Goal: Task Accomplishment & Management: Manage account settings

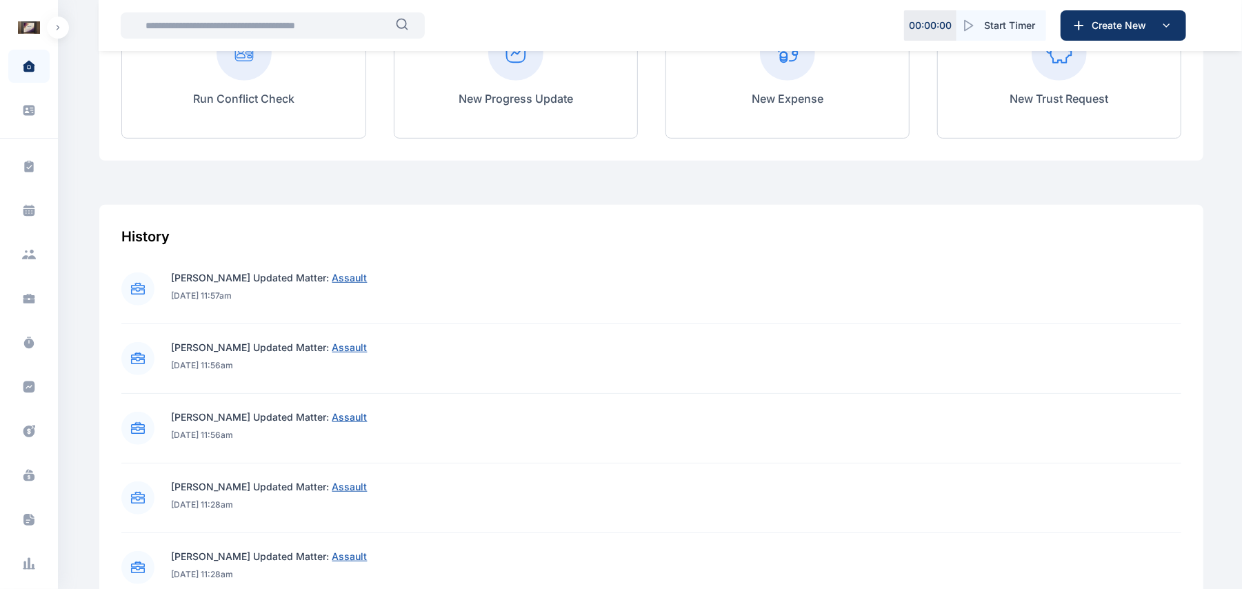
scroll to position [765, 0]
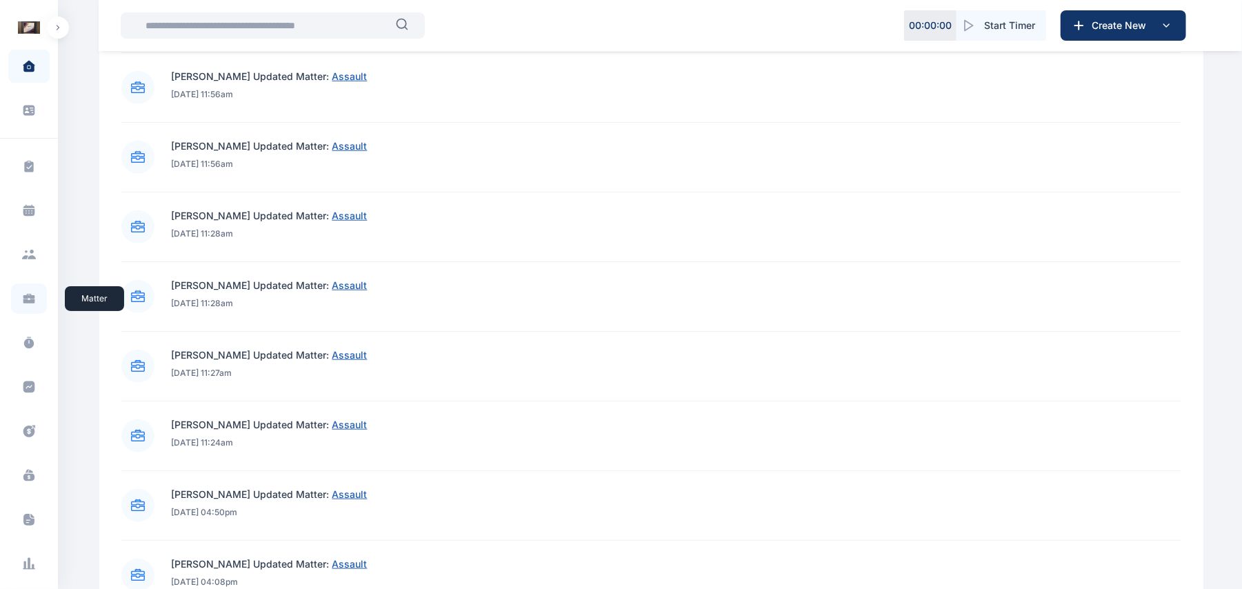
click at [26, 301] on icon at bounding box center [29, 301] width 12 height 5
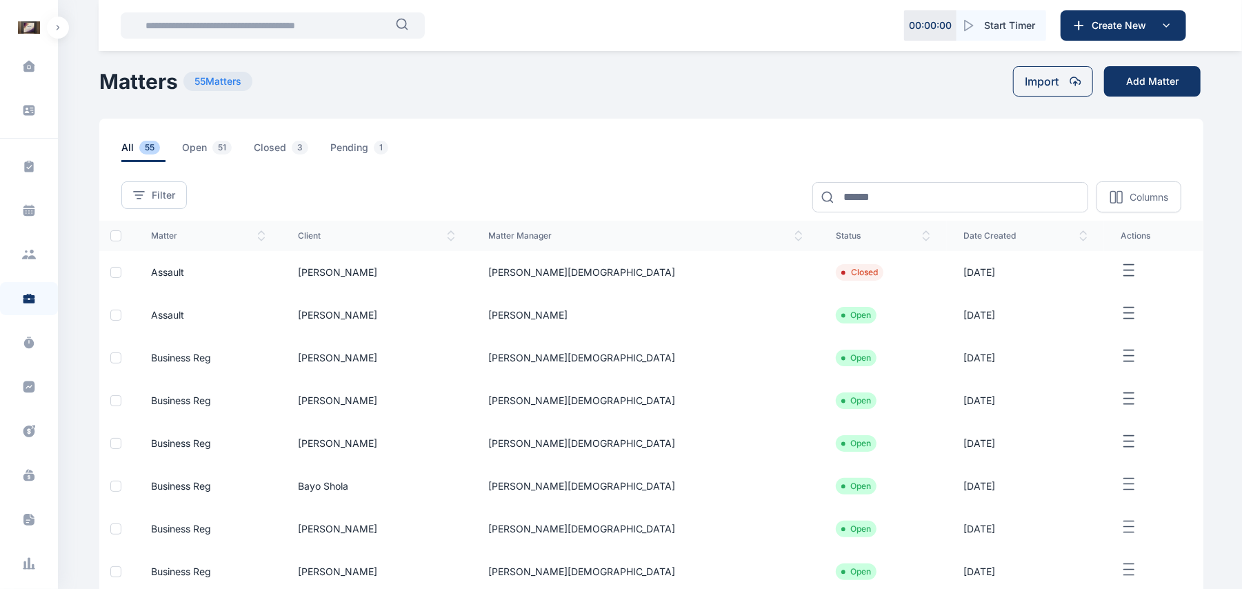
click at [180, 316] on span "Assault" at bounding box center [167, 315] width 33 height 12
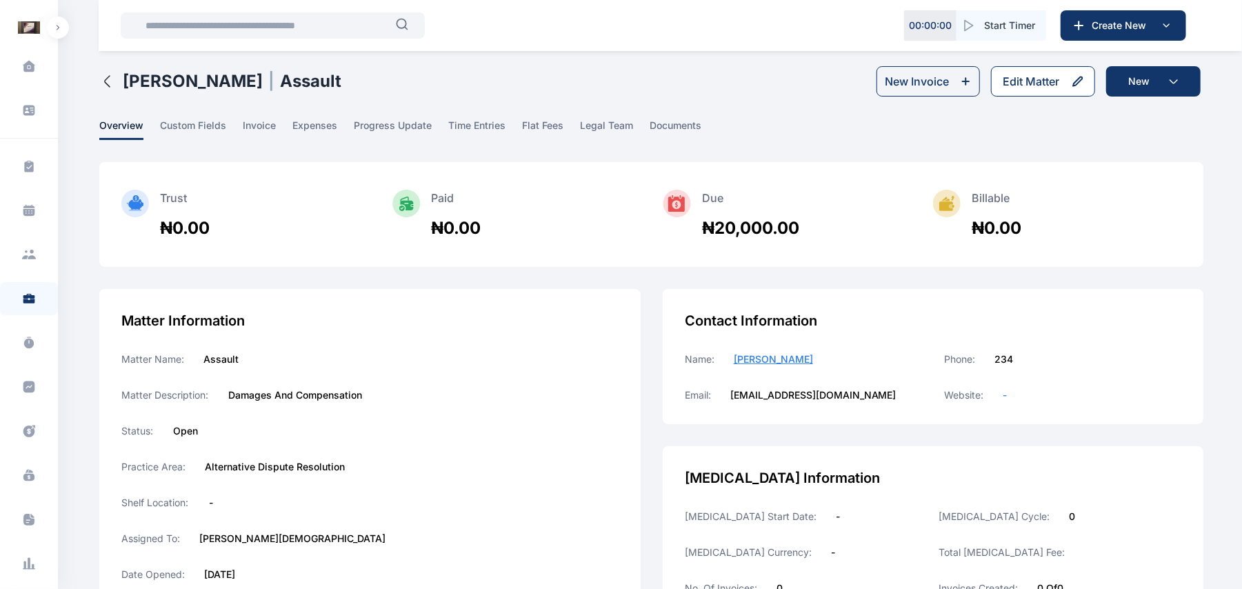
click at [1068, 84] on button "Edit Matter" at bounding box center [1043, 81] width 104 height 30
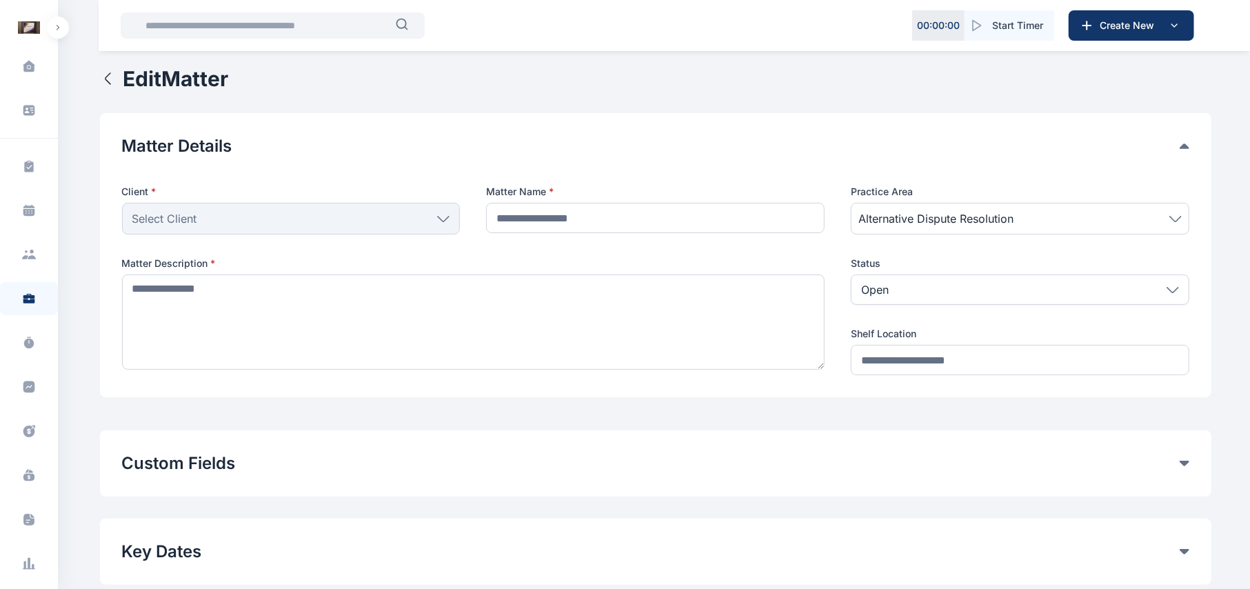
type input "*******"
type textarea "**********"
type input "**********"
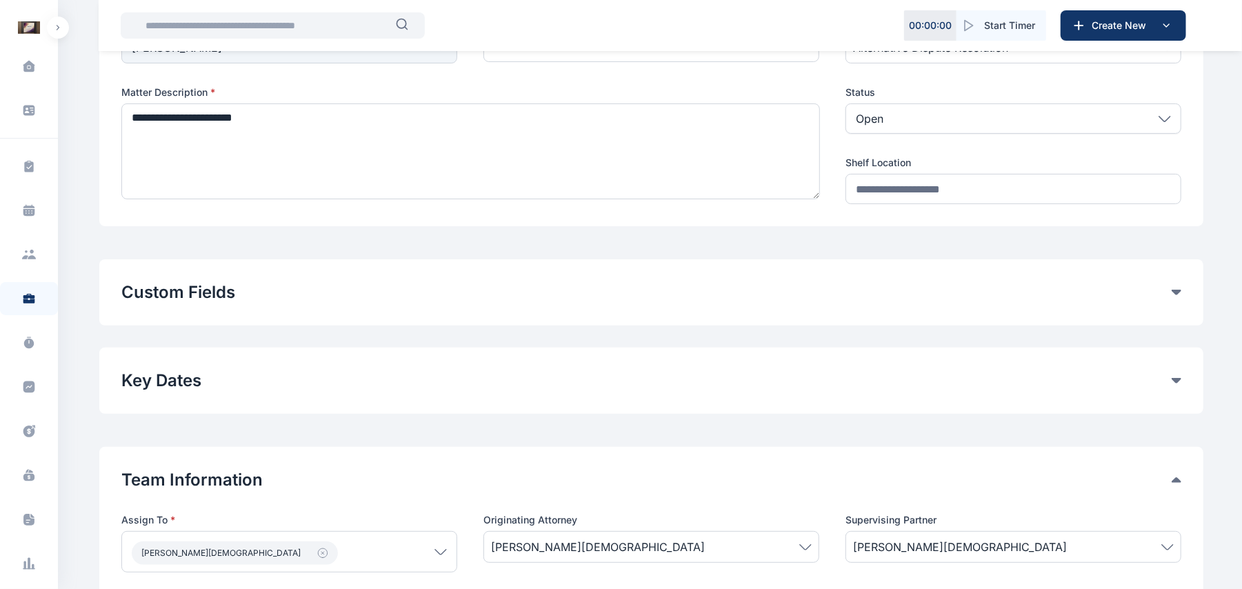
scroll to position [260, 0]
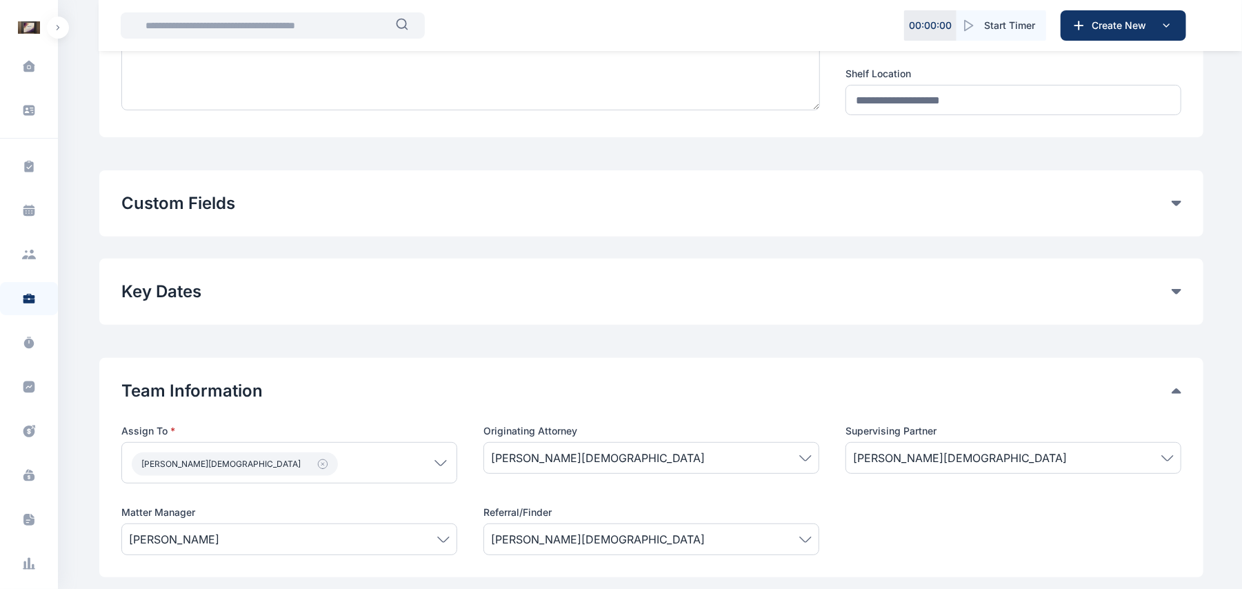
click at [1170, 207] on button "Custom Fields" at bounding box center [646, 203] width 1050 height 22
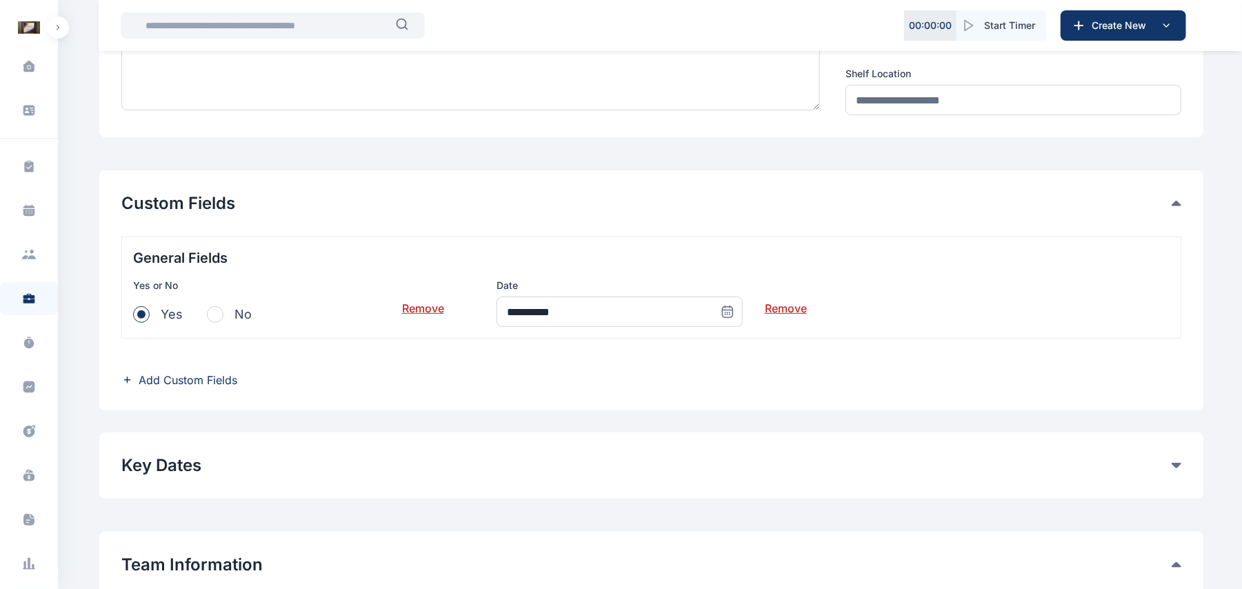
click at [774, 309] on link "Remove" at bounding box center [786, 303] width 42 height 28
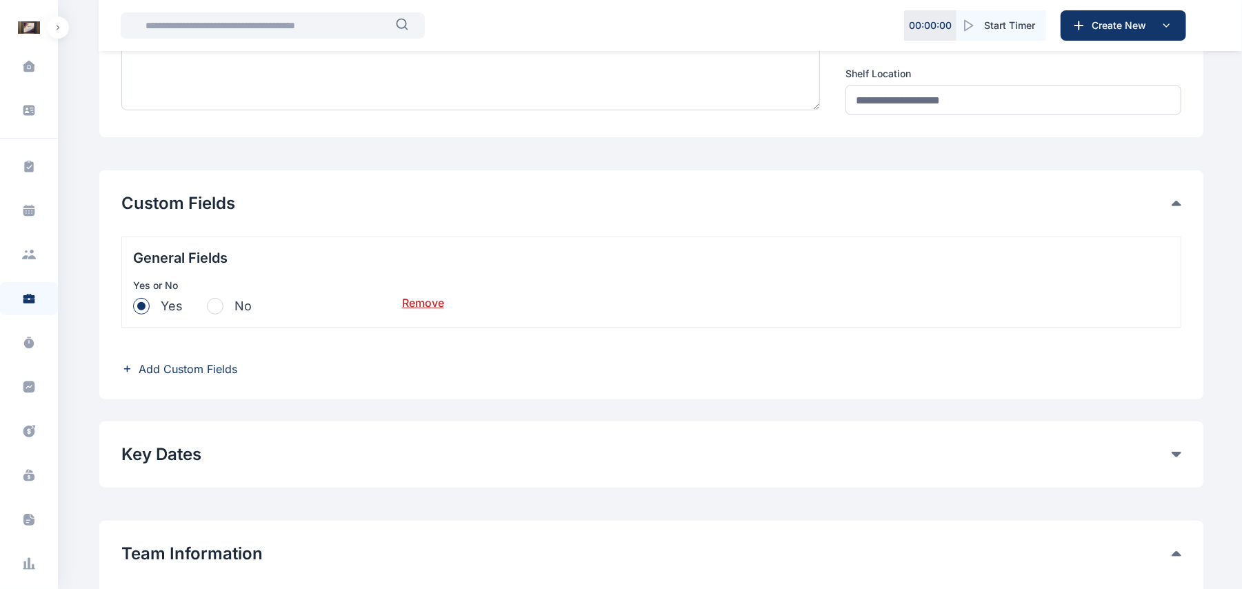
click at [186, 373] on span "Add Custom Fields" at bounding box center [188, 369] width 99 height 17
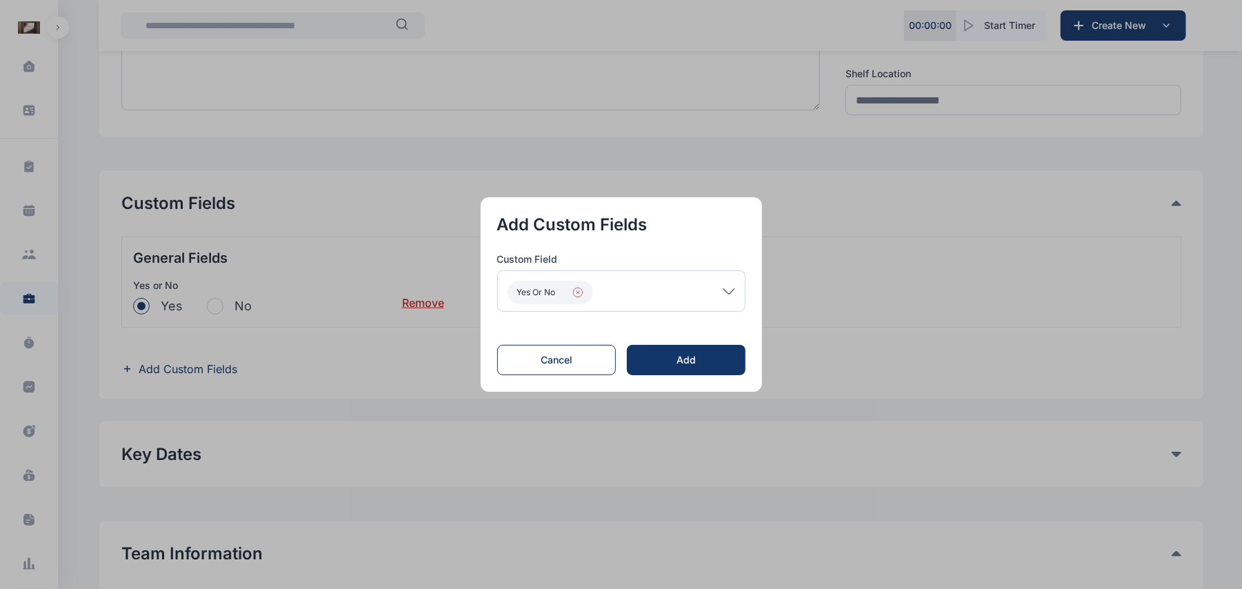
click at [583, 290] on icon "button" at bounding box center [577, 292] width 11 height 11
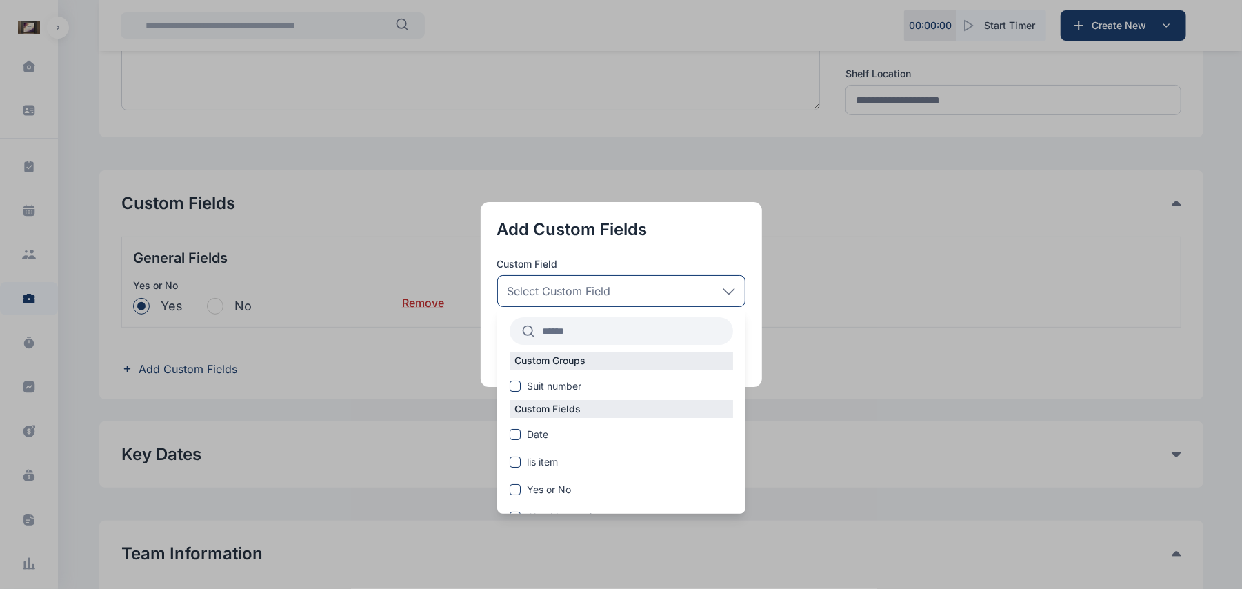
click at [545, 425] on div "Custom Fields Date lis item Yes or No Checking again Check 2 Checking no Number…" at bounding box center [621, 548] width 248 height 297
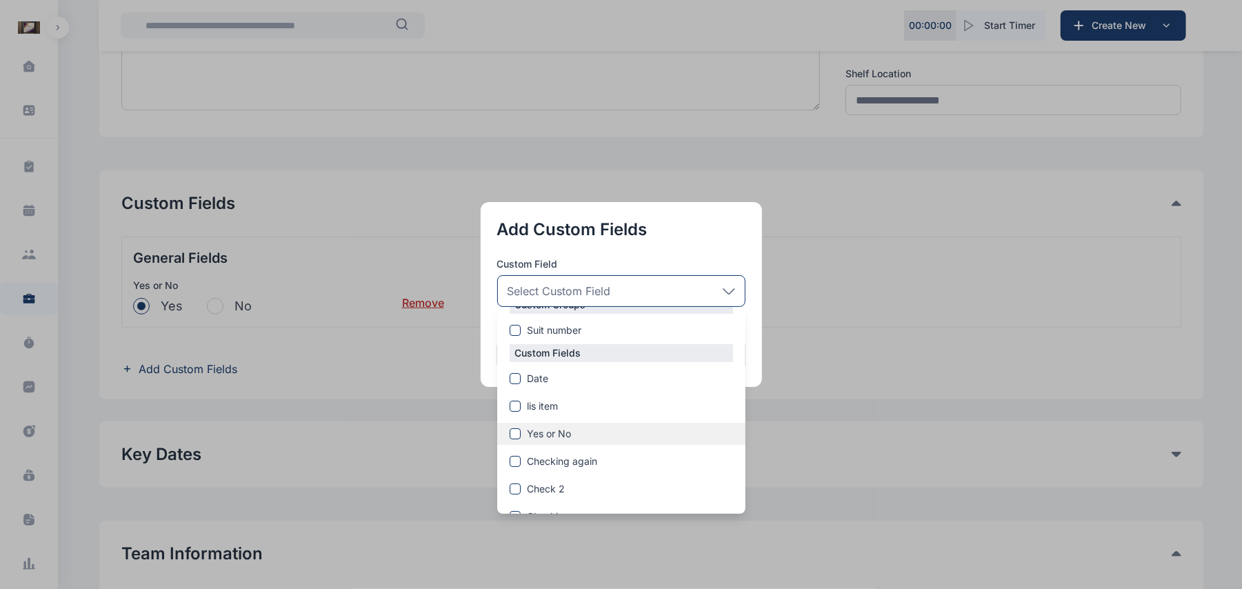
scroll to position [0, 0]
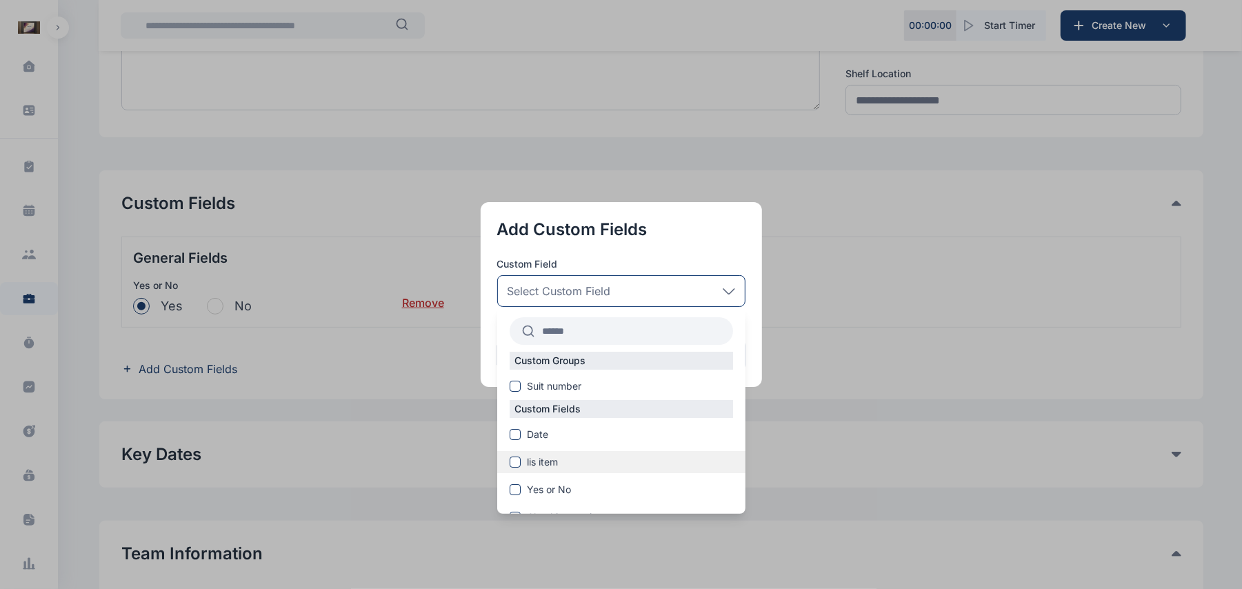
click at [538, 455] on span "lis item" at bounding box center [543, 462] width 31 height 14
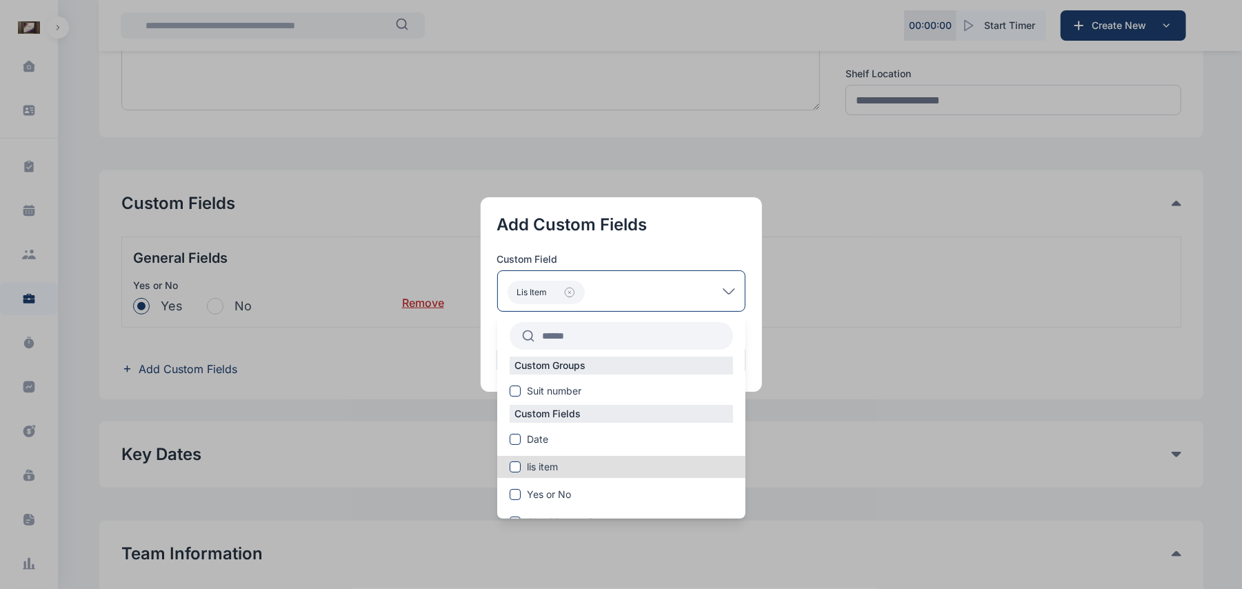
click at [828, 436] on button "button" at bounding box center [621, 294] width 1242 height 589
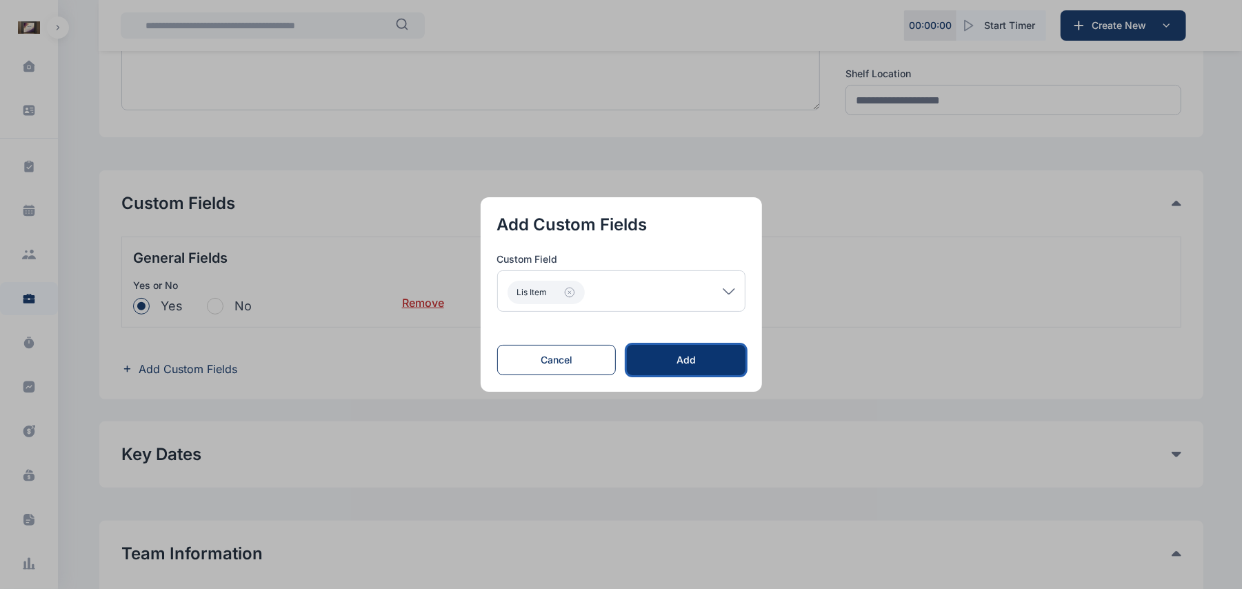
click at [710, 357] on div "Add" at bounding box center [686, 360] width 74 height 14
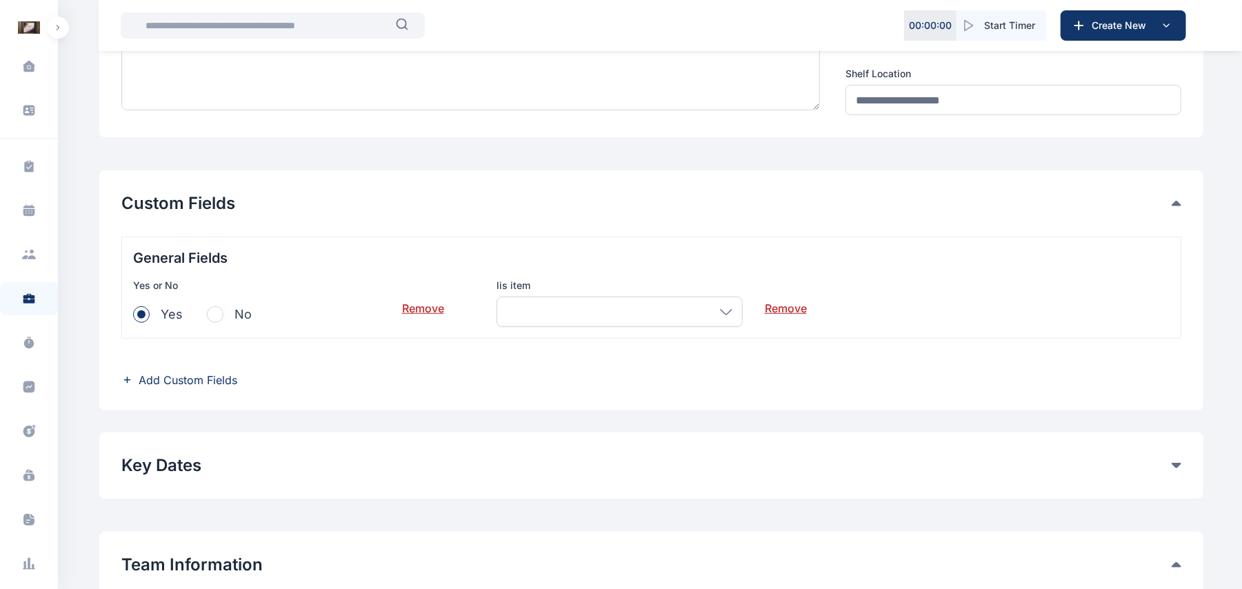
click at [716, 316] on div at bounding box center [620, 312] width 246 height 30
click at [724, 312] on icon at bounding box center [726, 312] width 12 height 6
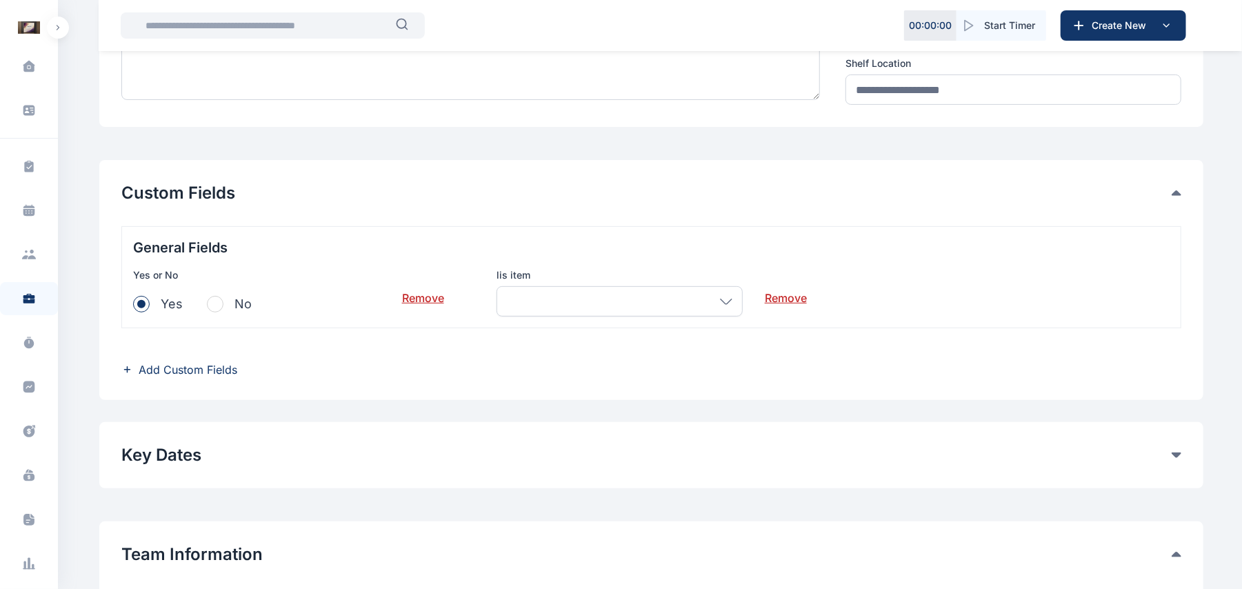
scroll to position [276, 0]
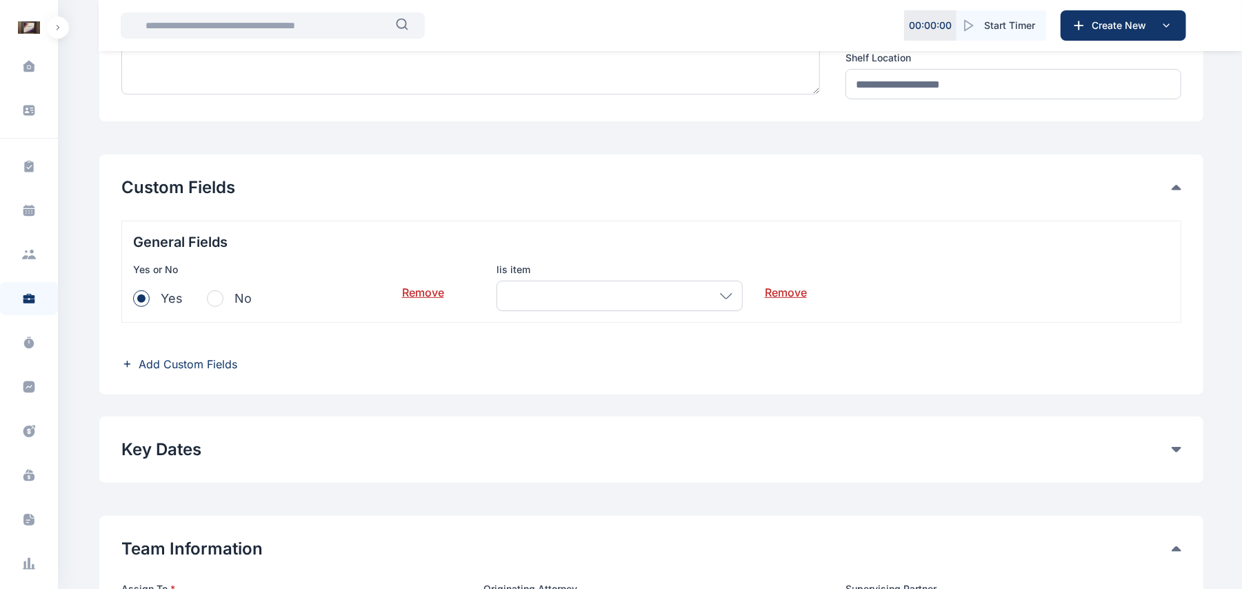
click at [790, 301] on link "Remove" at bounding box center [786, 287] width 42 height 28
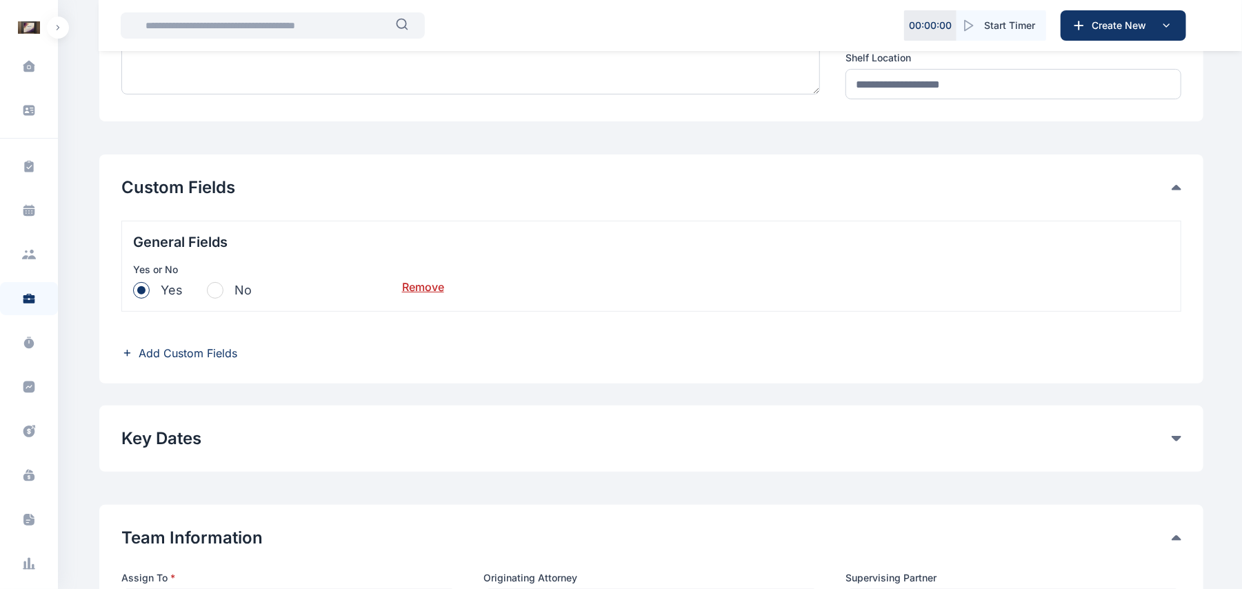
click at [433, 293] on link "Remove" at bounding box center [423, 282] width 42 height 28
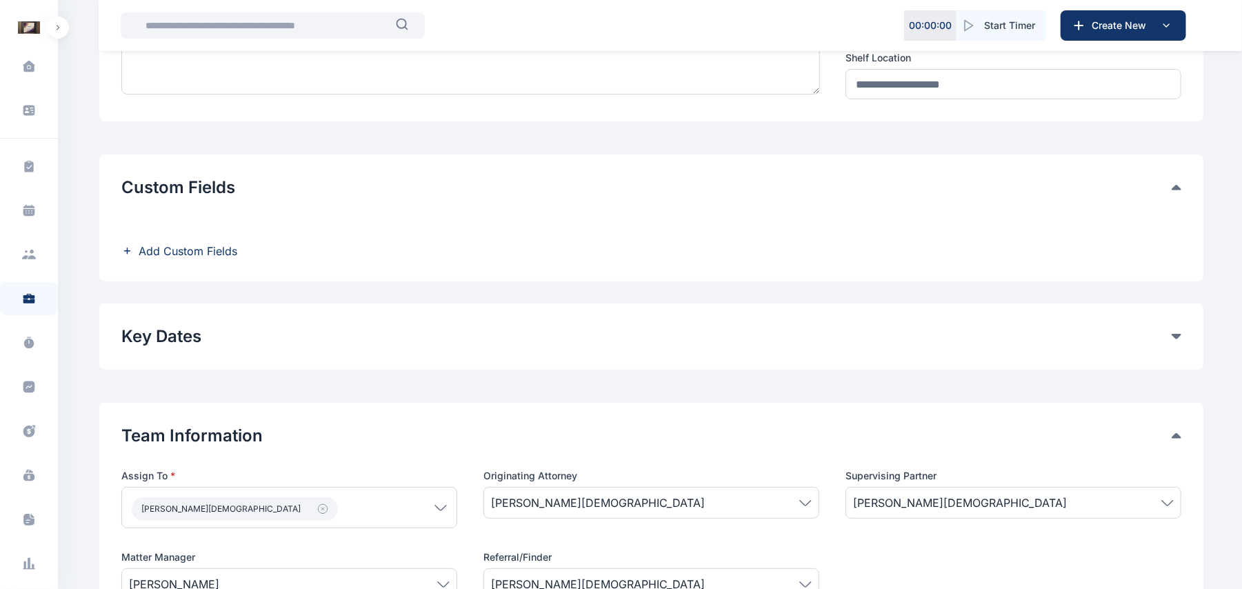
click at [206, 254] on span "Add Custom Fields" at bounding box center [188, 251] width 99 height 17
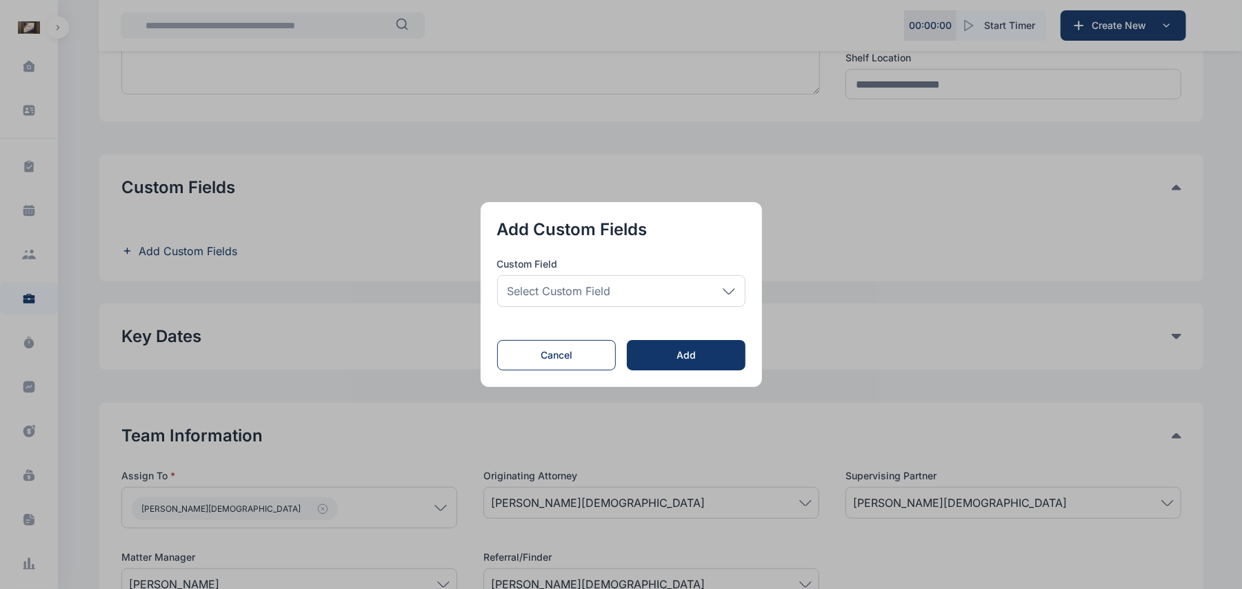
click at [688, 291] on div "Select Custom Field" at bounding box center [621, 291] width 248 height 32
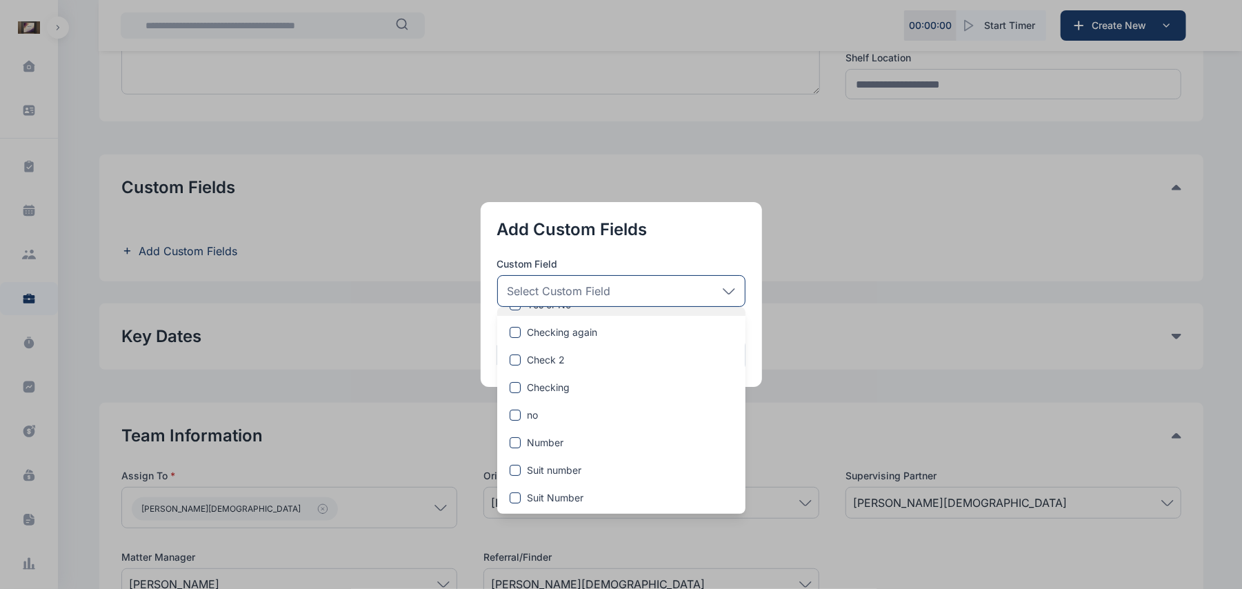
scroll to position [214, 0]
click at [541, 422] on div "Number" at bounding box center [621, 414] width 248 height 22
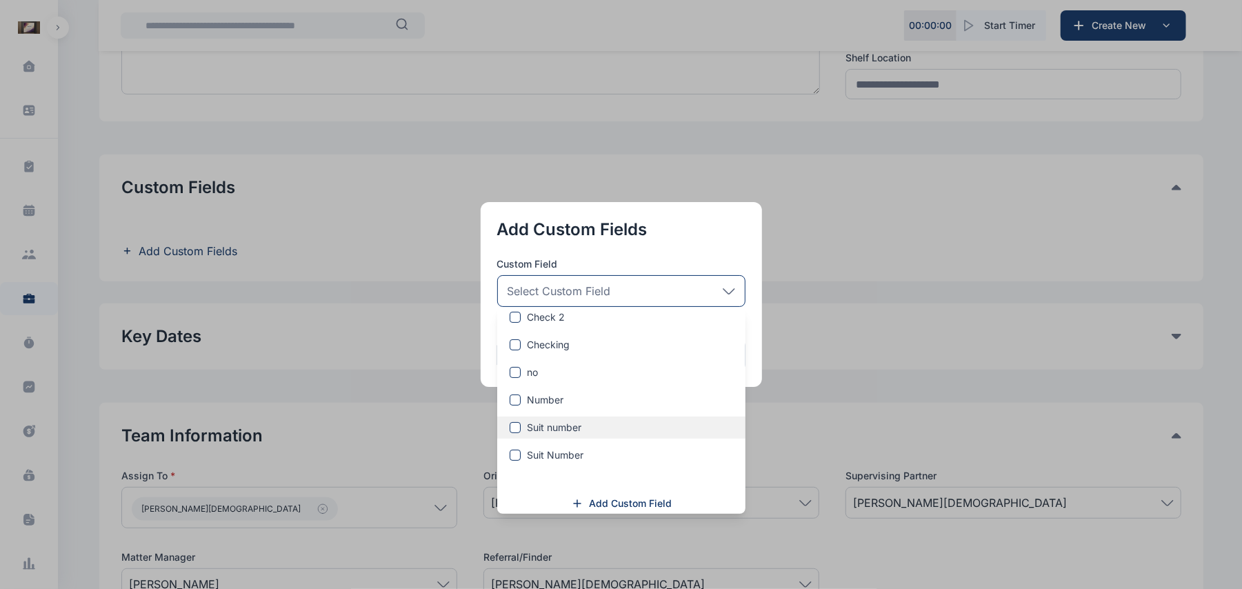
scroll to position [235, 0]
click at [61, 277] on button "button" at bounding box center [621, 294] width 1242 height 589
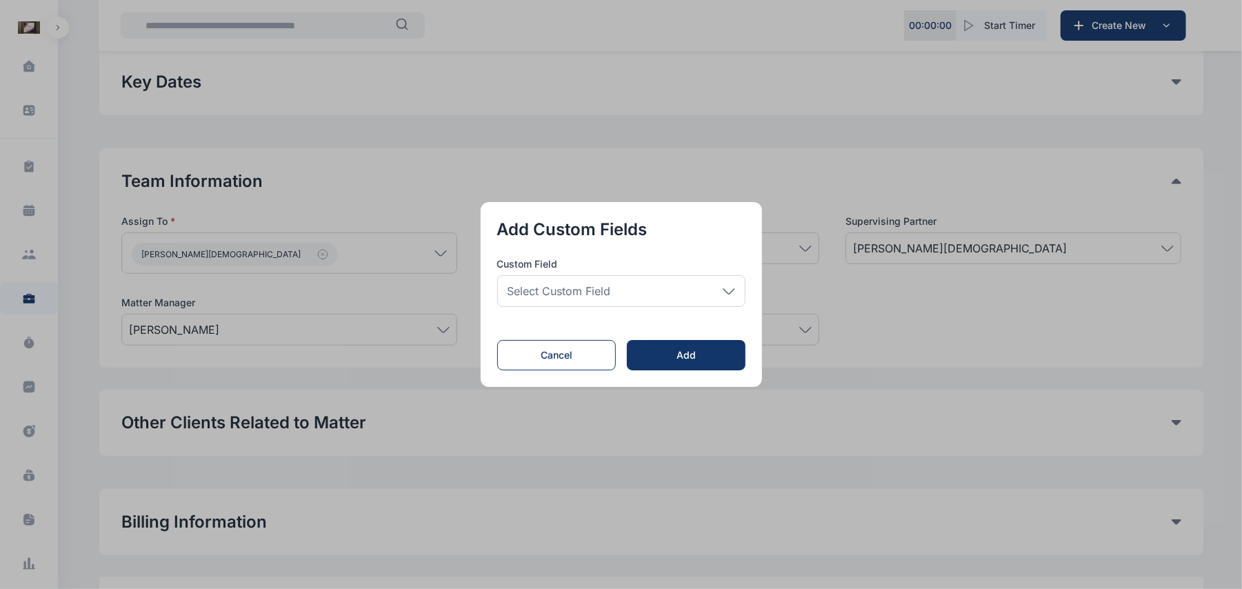
scroll to position [608, 0]
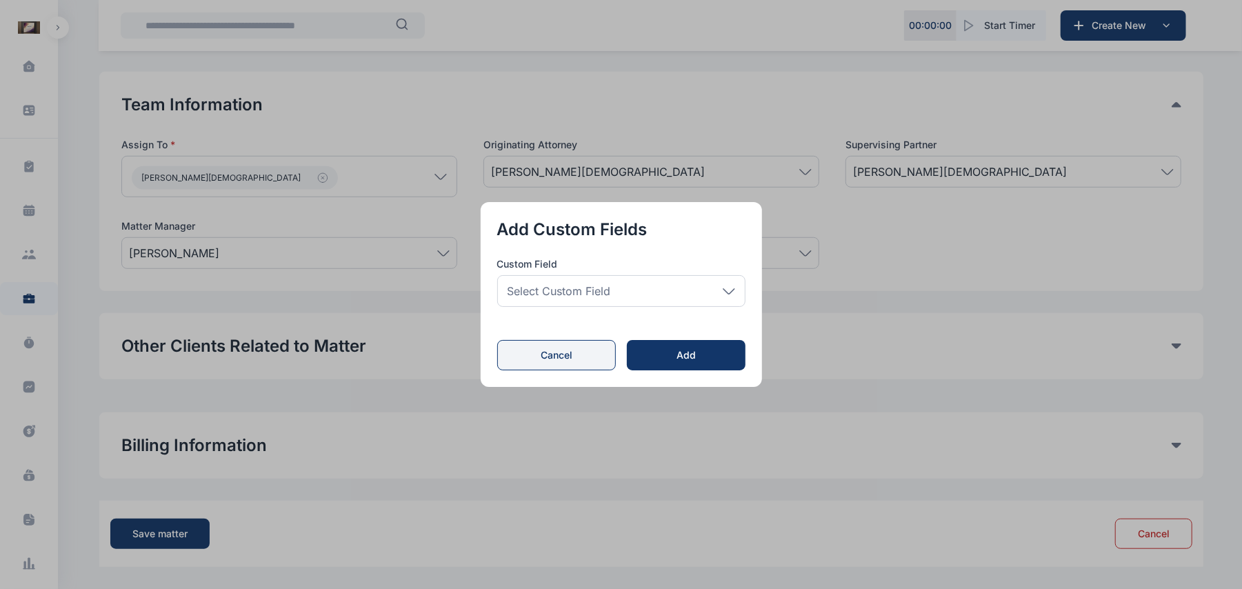
click at [580, 363] on button "Cancel" at bounding box center [556, 355] width 119 height 30
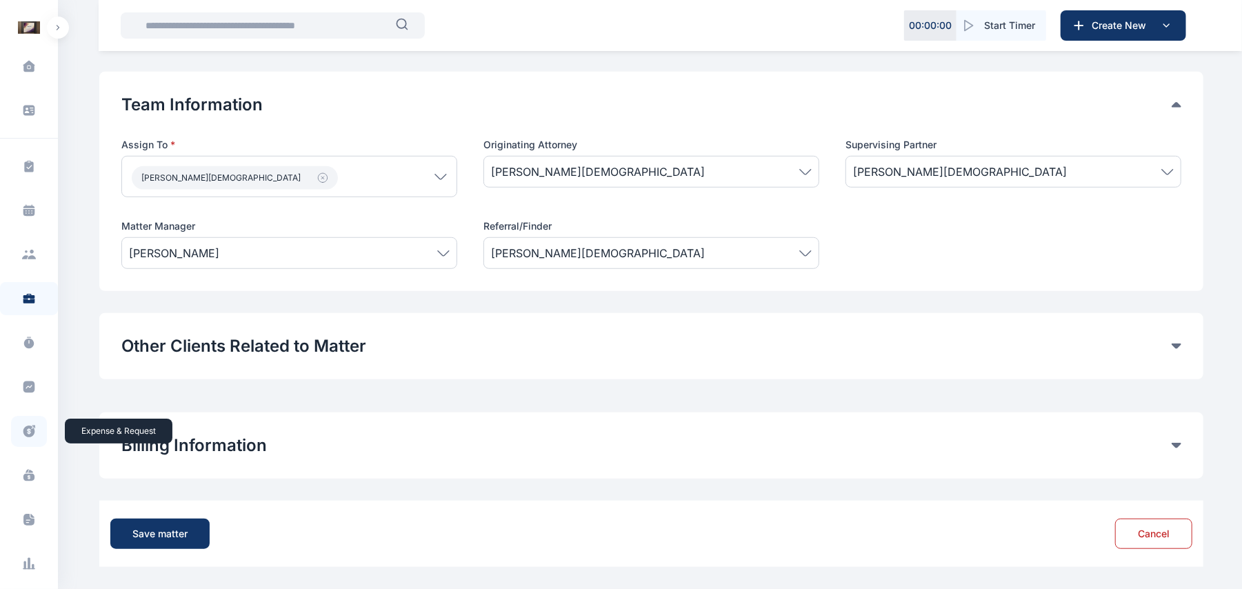
scroll to position [161, 0]
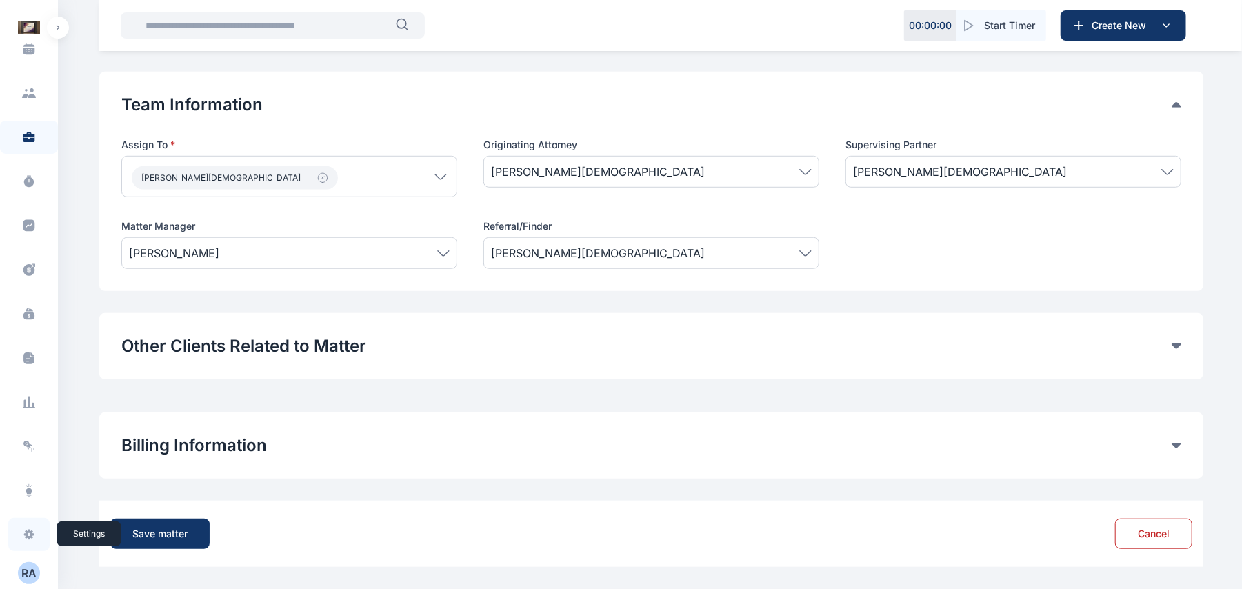
click at [29, 541] on span at bounding box center [29, 534] width 36 height 30
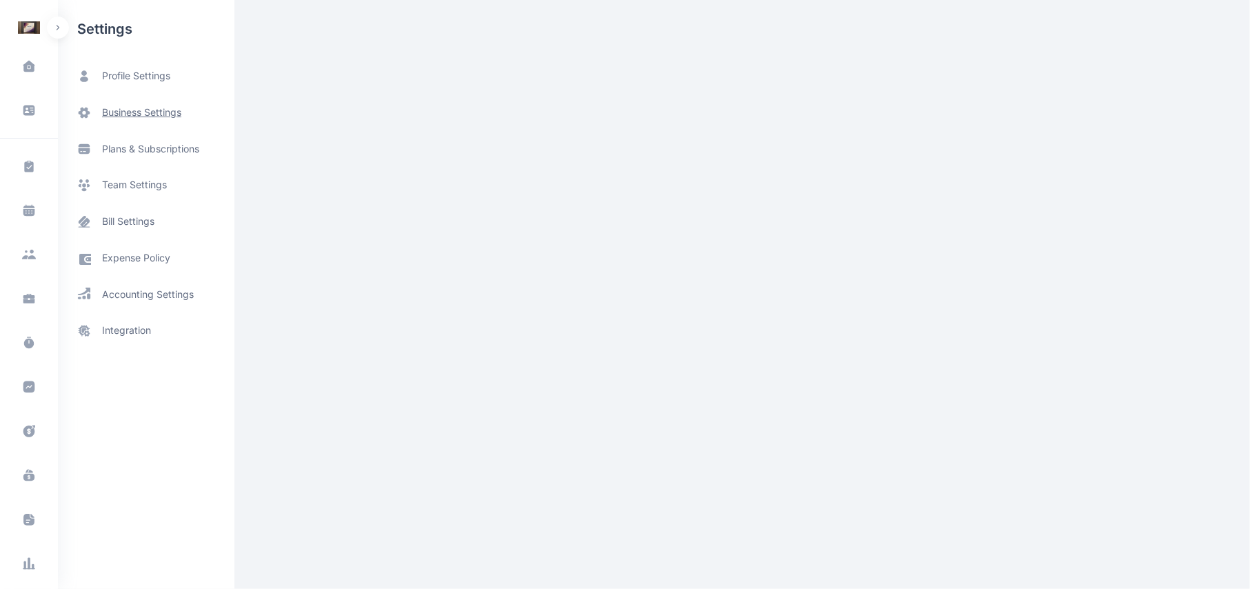
click at [147, 113] on span "business settings" at bounding box center [141, 113] width 79 height 14
click at [154, 117] on span "business settings" at bounding box center [141, 113] width 79 height 14
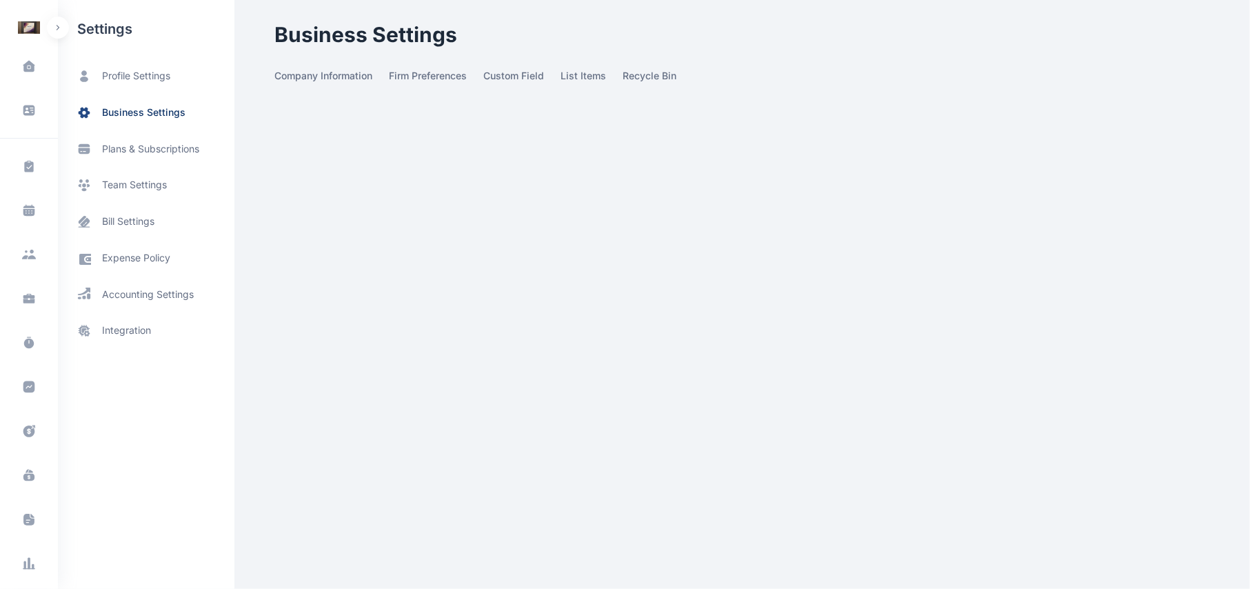
click at [159, 117] on span "business settings" at bounding box center [143, 113] width 83 height 14
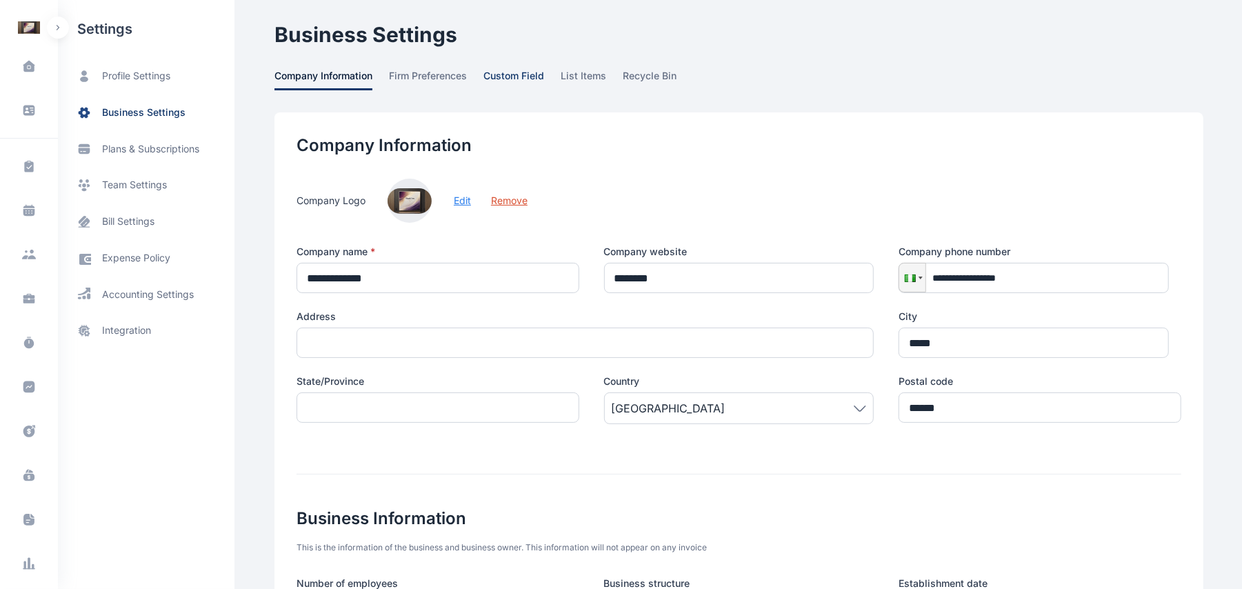
click at [508, 79] on span "custom field" at bounding box center [513, 79] width 61 height 21
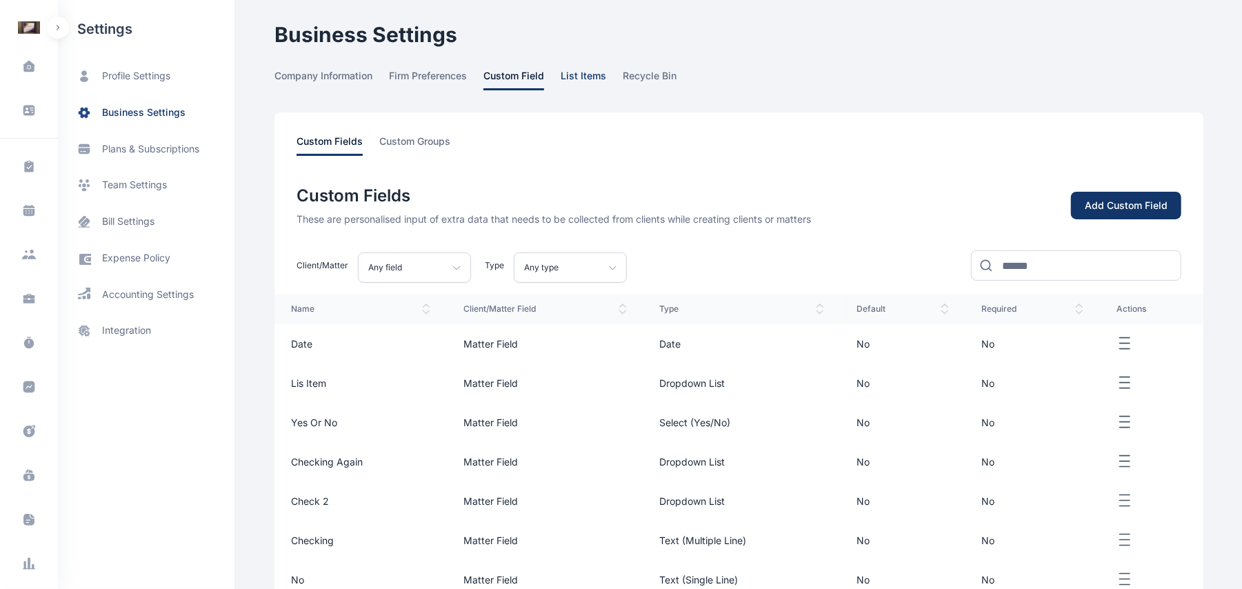
click at [578, 70] on span "list items" at bounding box center [584, 79] width 46 height 21
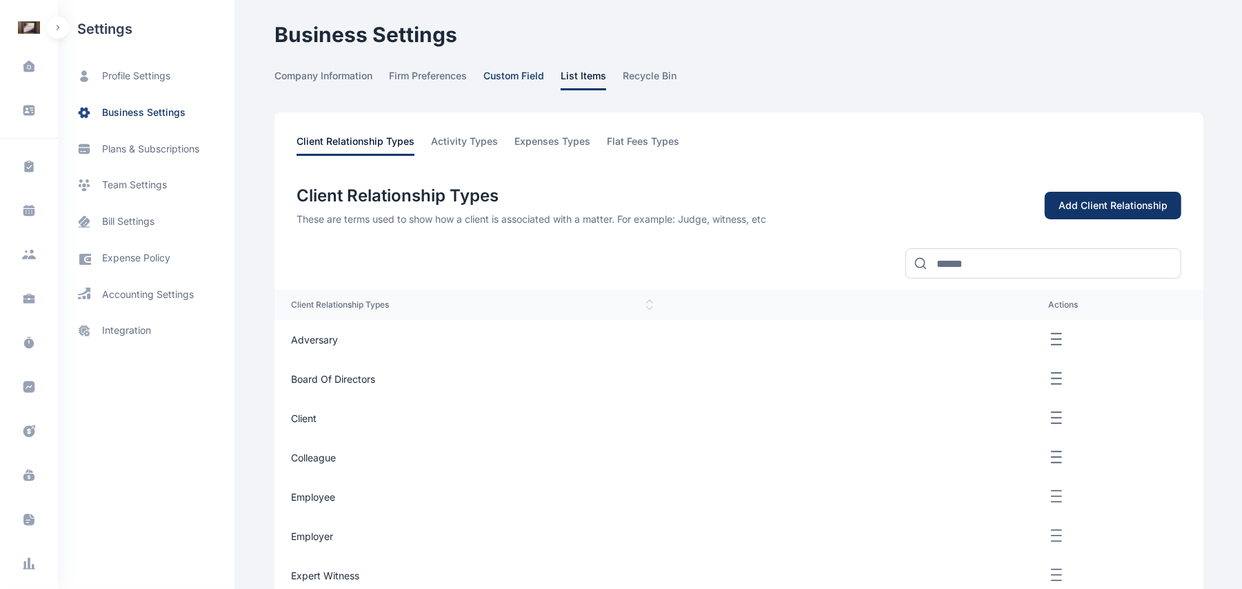
click at [510, 69] on span "custom field" at bounding box center [513, 79] width 61 height 21
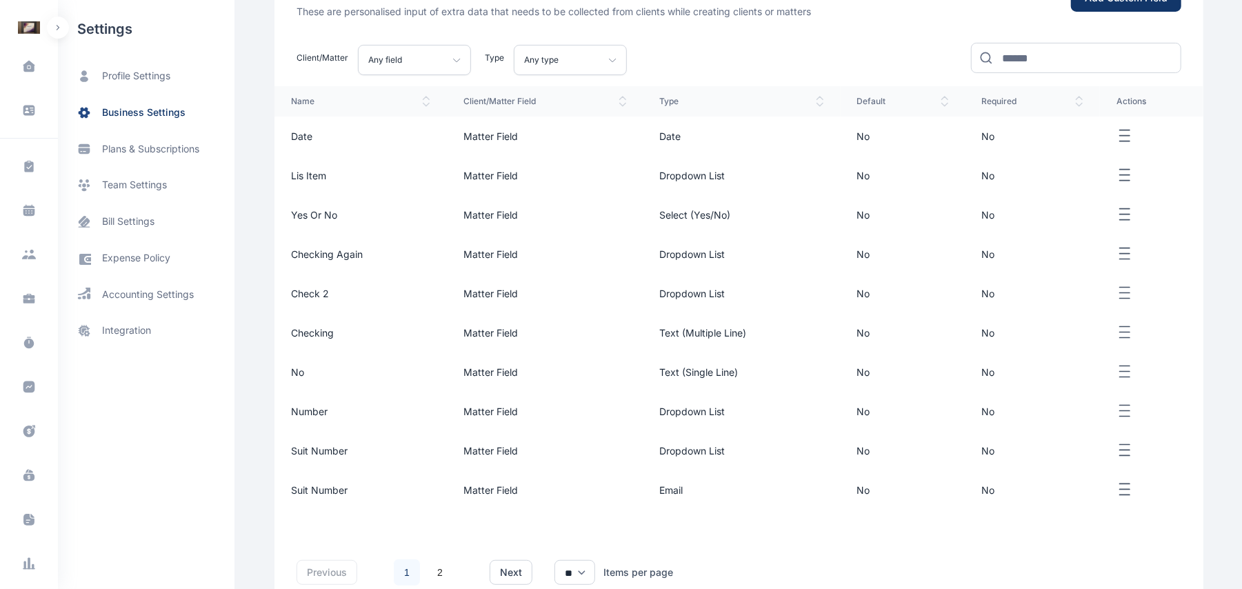
scroll to position [166, 0]
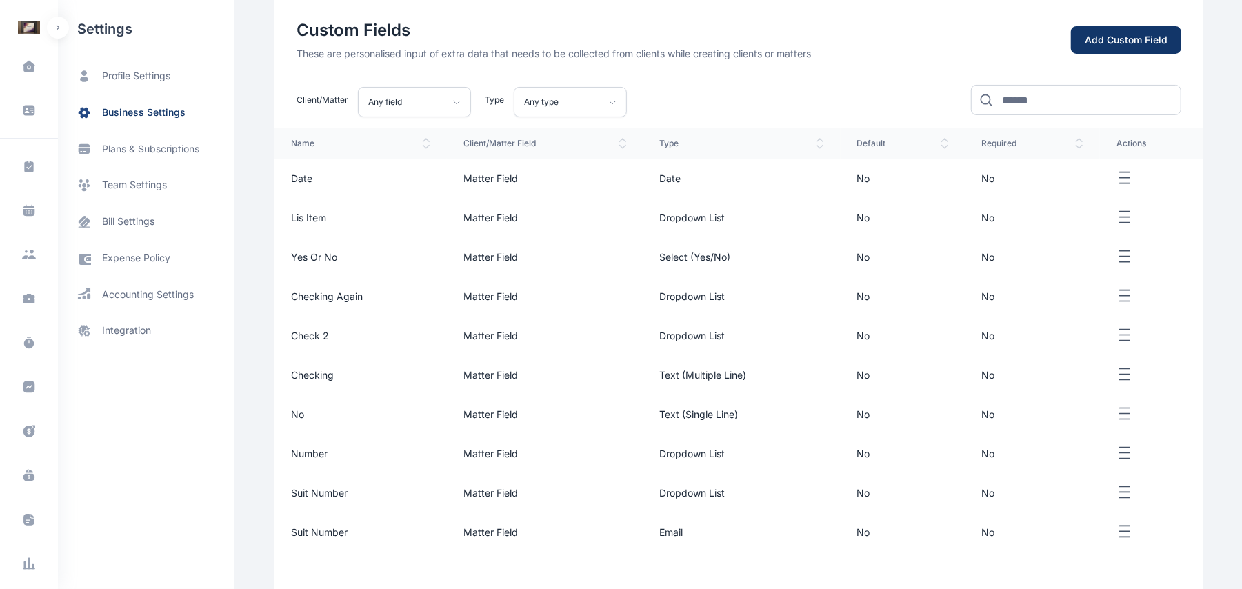
click at [1118, 290] on icon "button" at bounding box center [1125, 296] width 17 height 17
click at [1074, 343] on div "delete" at bounding box center [1084, 343] width 79 height 30
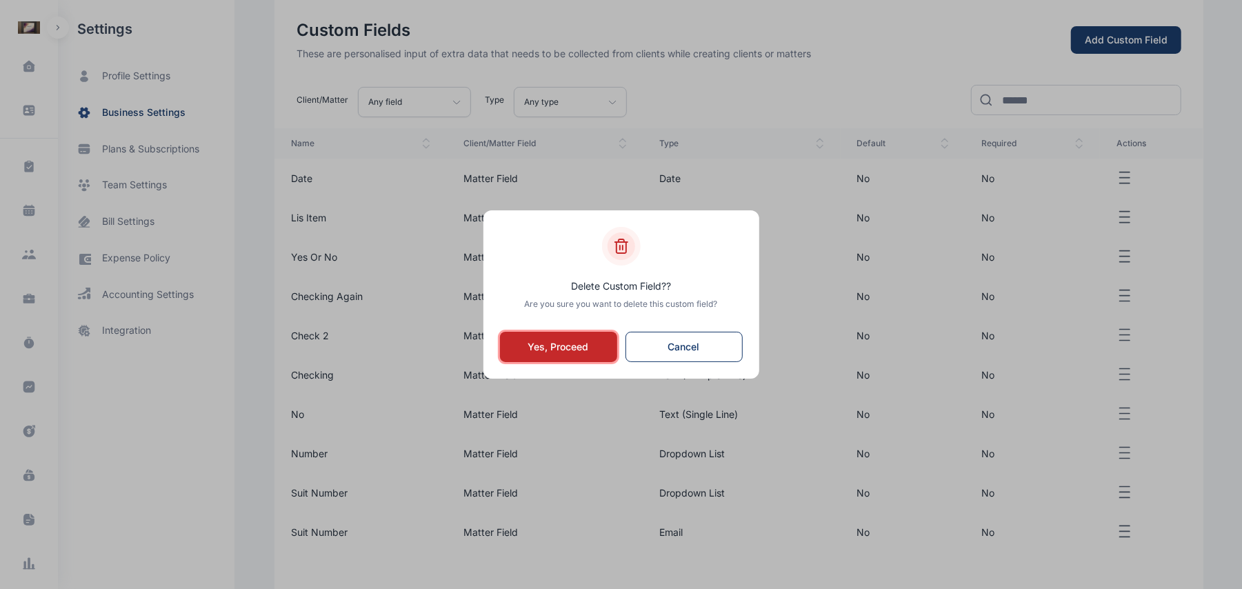
click at [594, 354] on button "Yes, Proceed" at bounding box center [558, 347] width 117 height 30
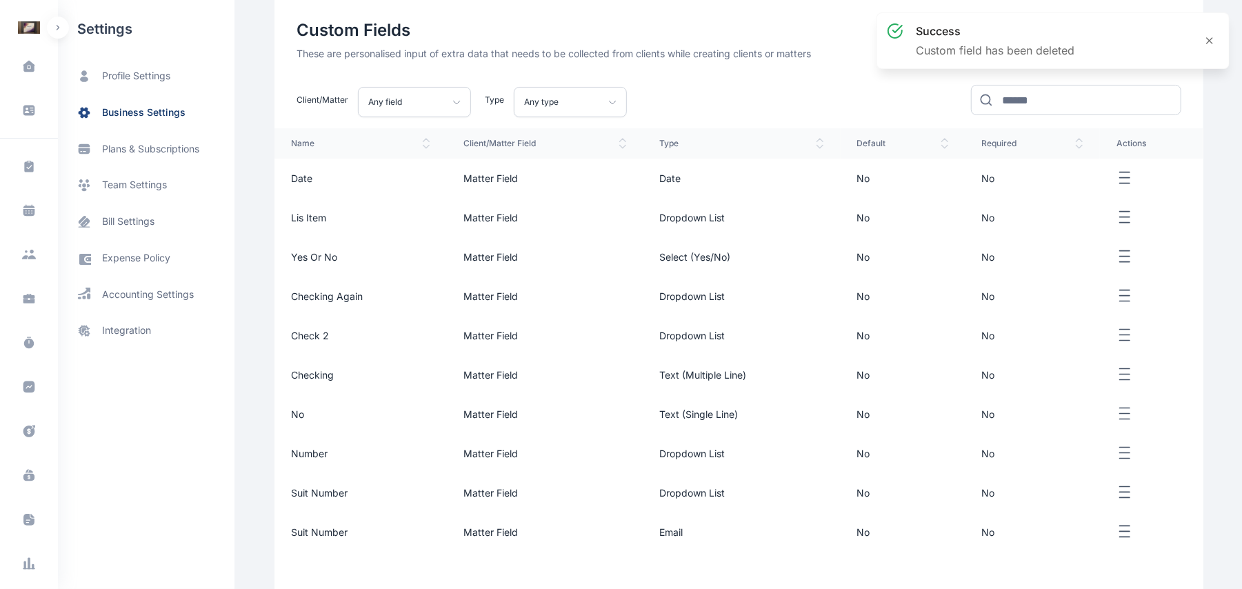
click at [1118, 207] on td at bounding box center [1151, 217] width 103 height 39
click at [1117, 221] on icon "button" at bounding box center [1125, 217] width 17 height 17
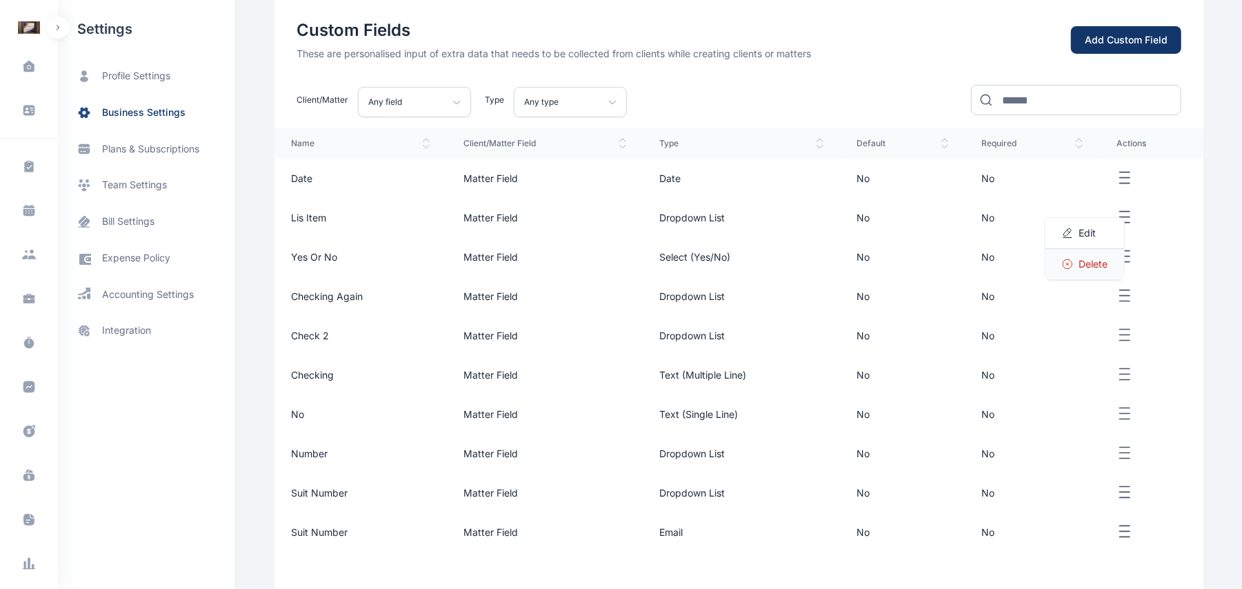
click at [1091, 262] on span "delete" at bounding box center [1093, 264] width 29 height 14
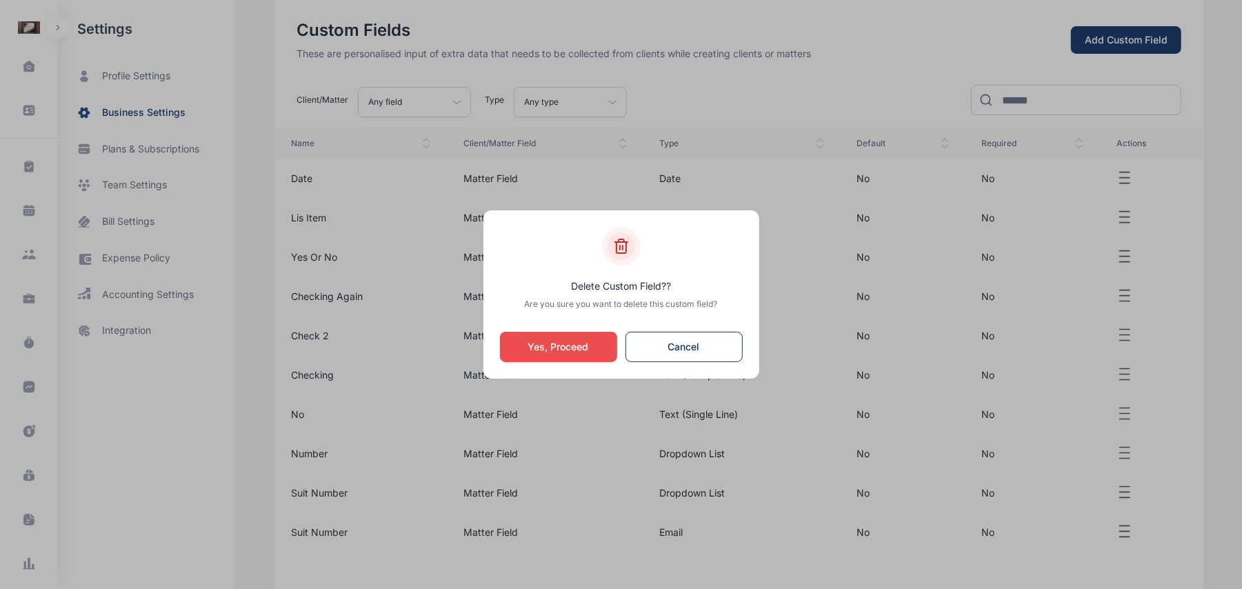
click at [566, 363] on div "Delete Custom Field? ? Are you sure you want to delete this custom field? Yes, …" at bounding box center [621, 294] width 276 height 168
click at [569, 356] on button "Yes, Proceed" at bounding box center [558, 347] width 117 height 30
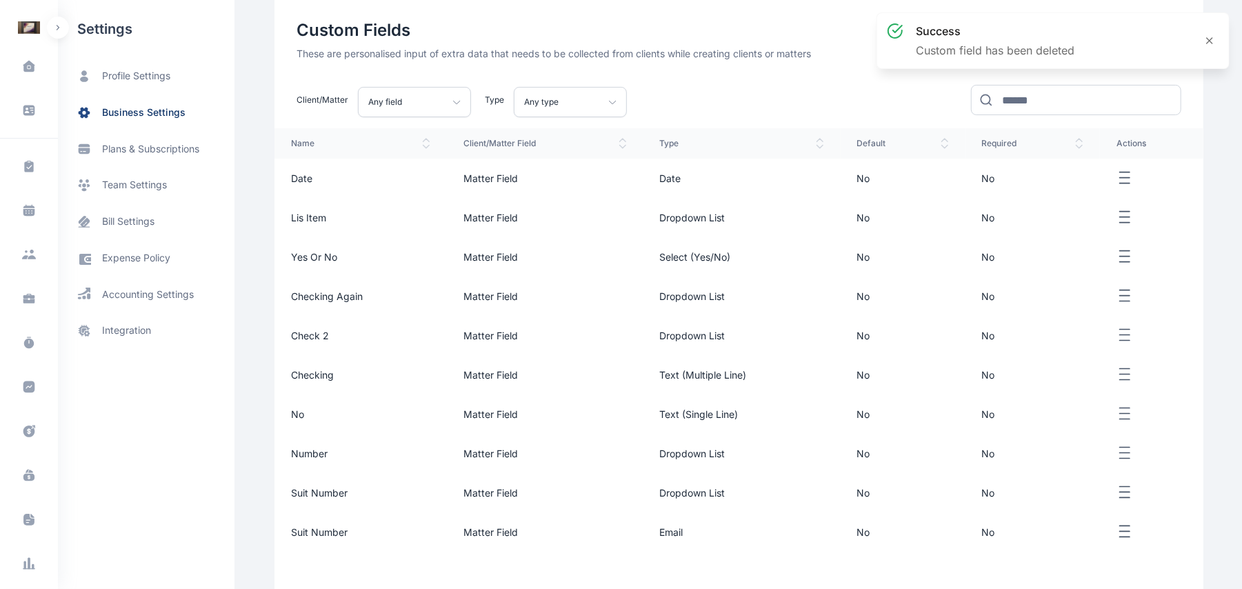
click at [569, 356] on td "Matter Field" at bounding box center [545, 374] width 197 height 39
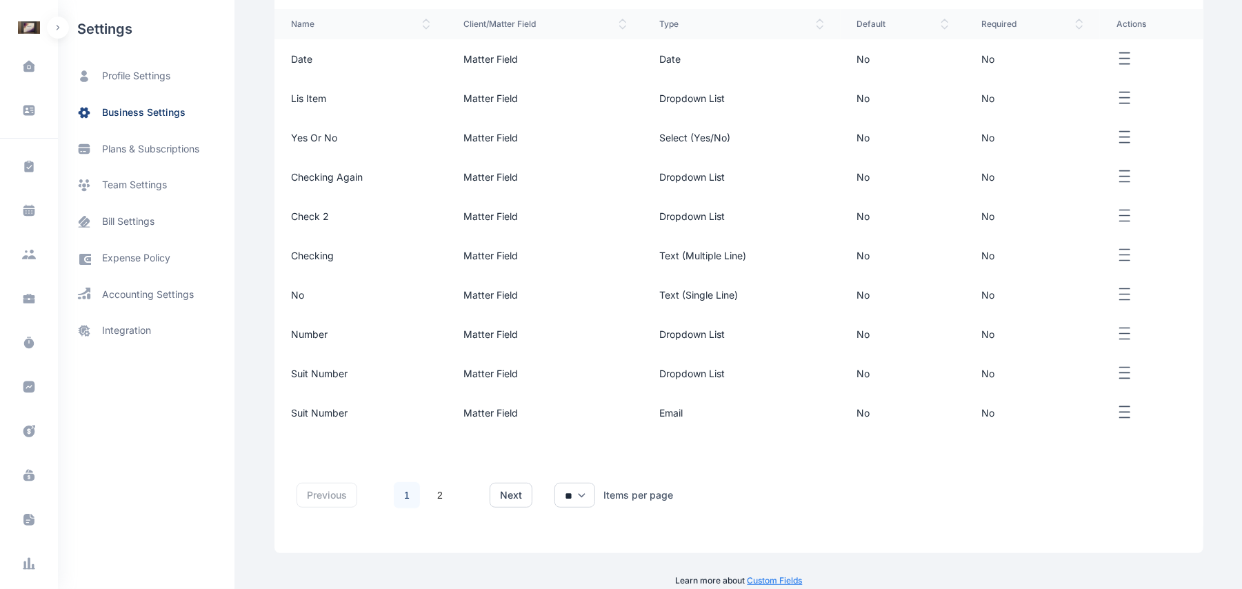
scroll to position [303, 0]
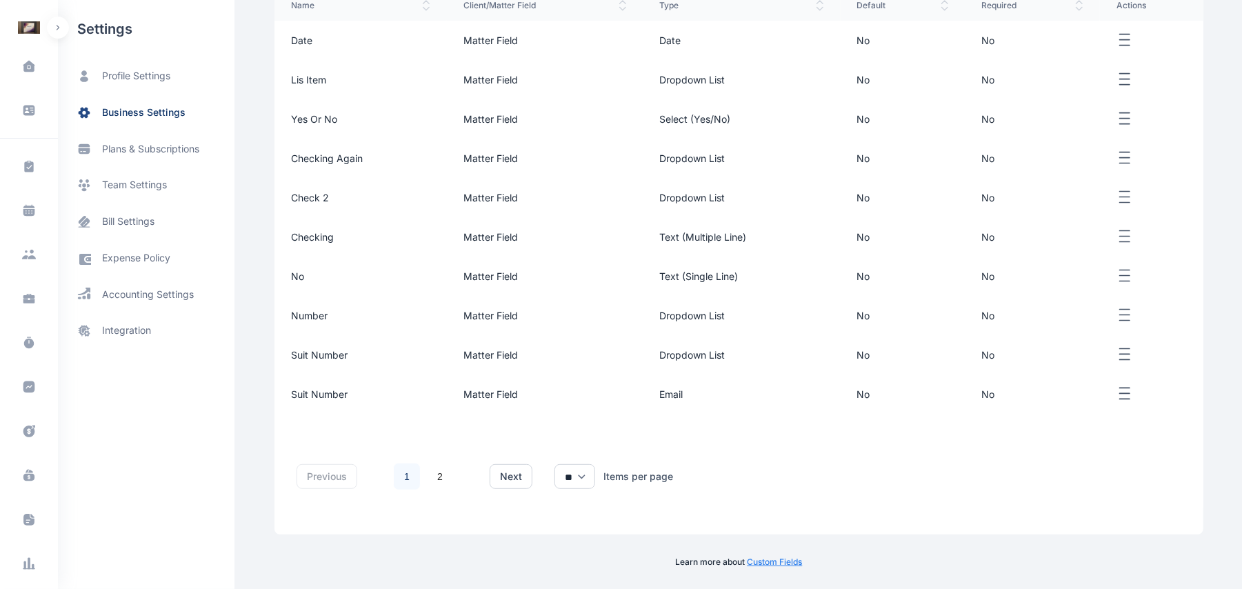
click at [1123, 237] on icon "button" at bounding box center [1125, 236] width 17 height 17
click at [1106, 282] on span "delete" at bounding box center [1093, 284] width 29 height 14
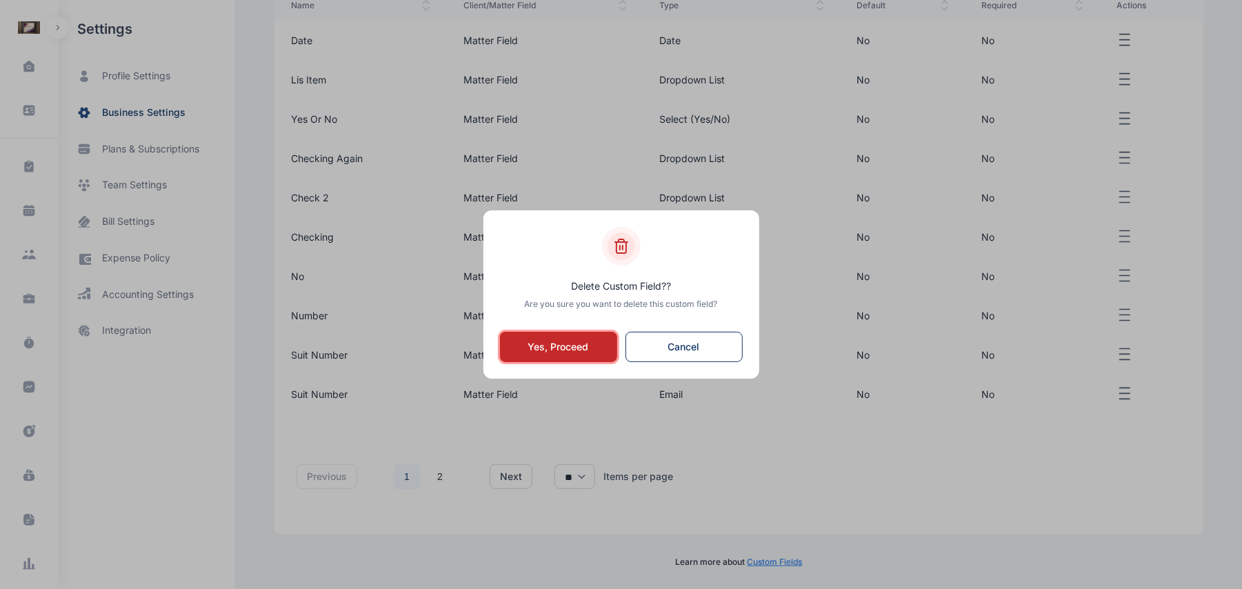
click at [561, 357] on button "Yes, Proceed" at bounding box center [558, 347] width 117 height 30
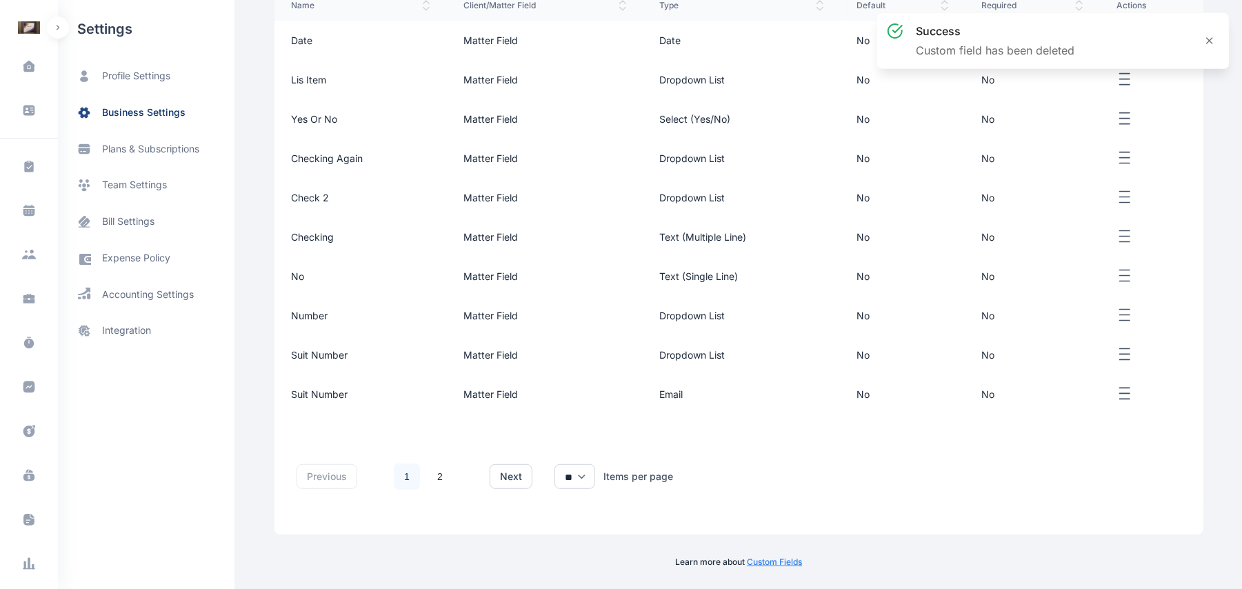
click at [1123, 354] on icon "button" at bounding box center [1125, 354] width 17 height 17
click at [1098, 395] on span "delete" at bounding box center [1093, 401] width 29 height 14
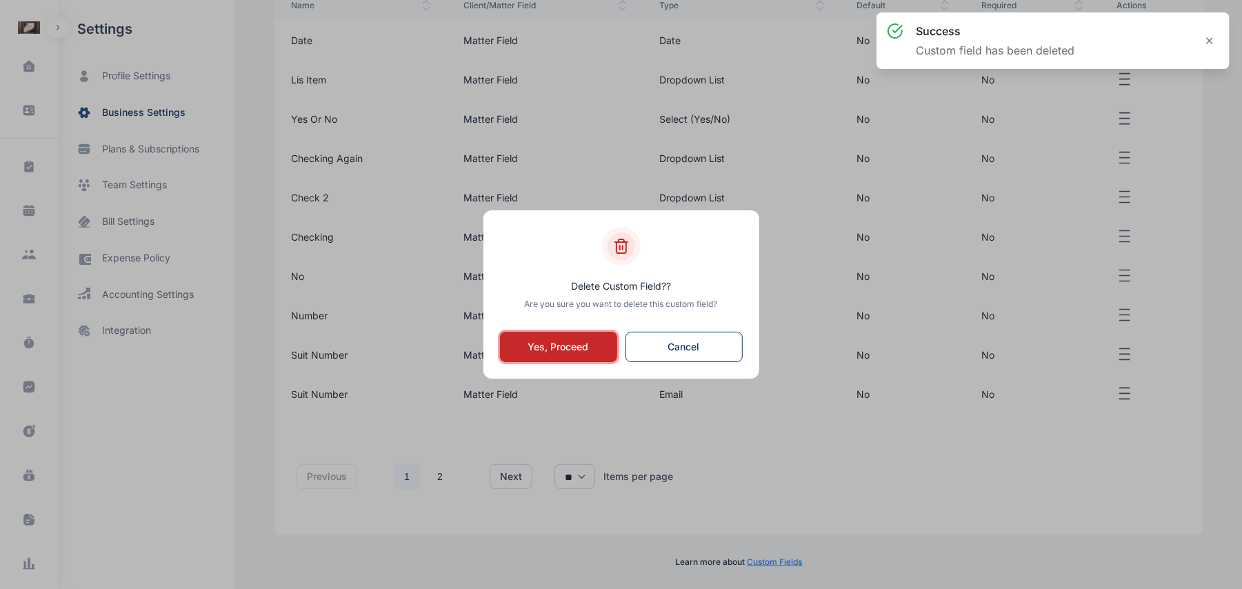
click at [596, 357] on button "Yes, Proceed" at bounding box center [558, 347] width 117 height 30
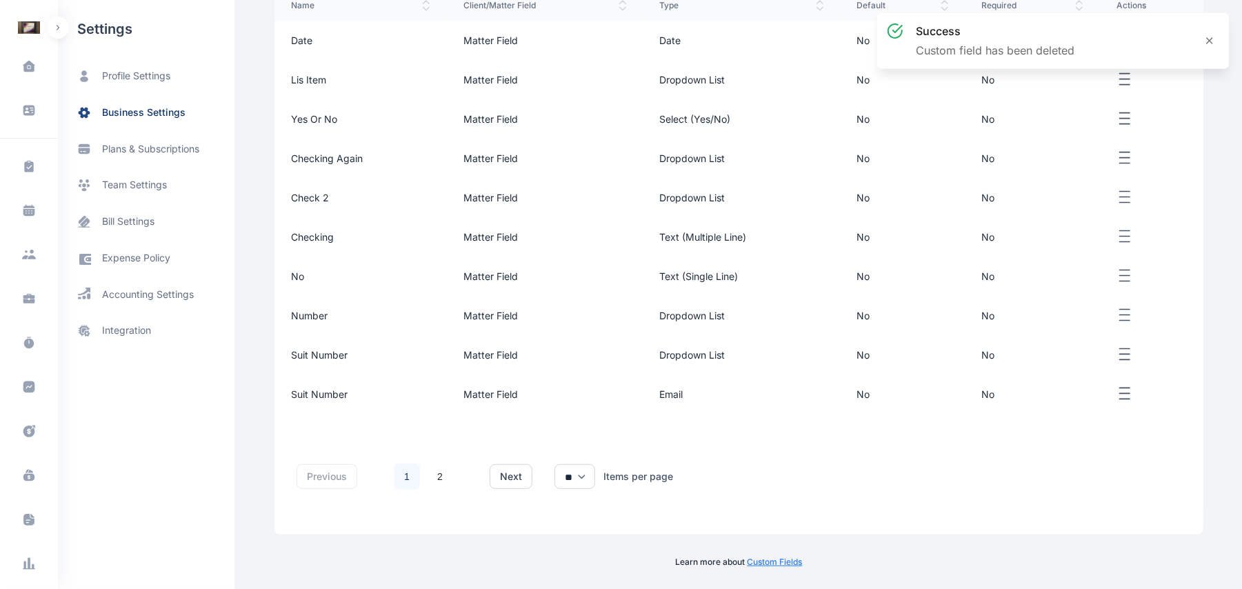
click at [1135, 389] on button "button" at bounding box center [1152, 394] width 70 height 17
click at [1062, 434] on span "button" at bounding box center [1067, 441] width 11 height 14
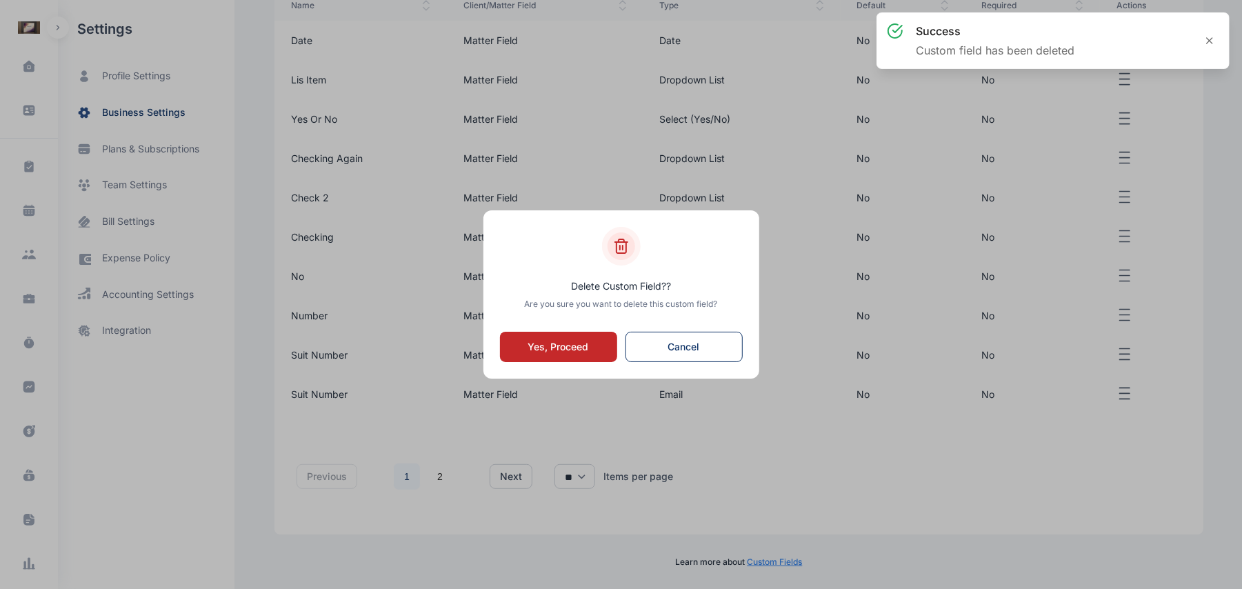
click at [590, 357] on button "Yes, Proceed" at bounding box center [558, 347] width 117 height 30
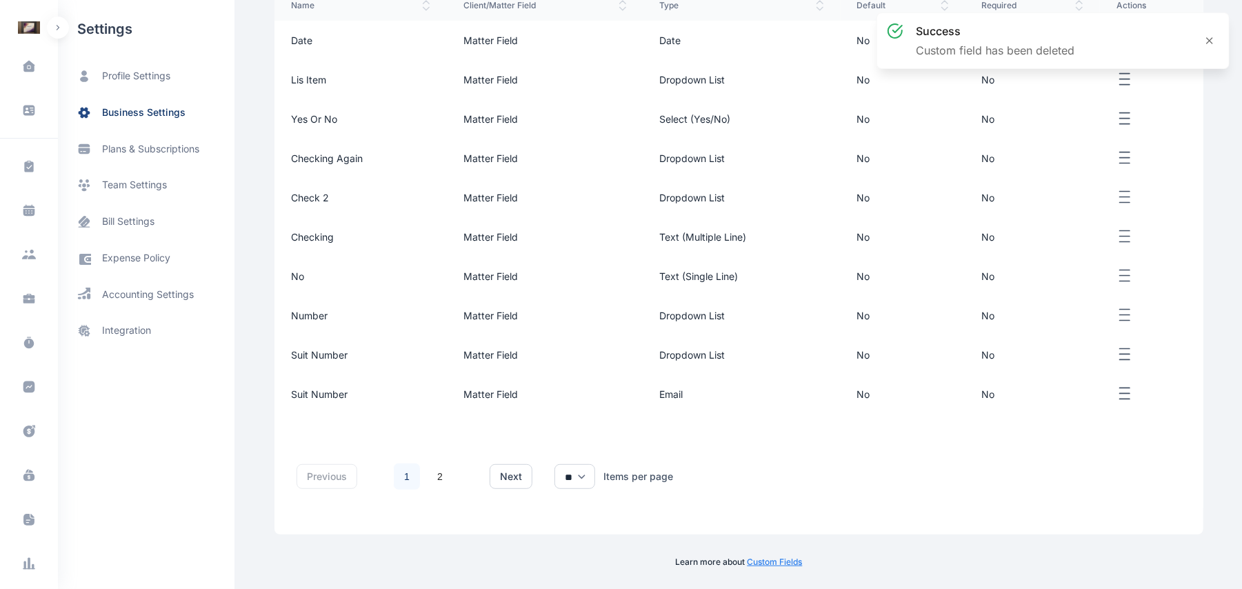
click at [1116, 171] on td at bounding box center [1151, 158] width 103 height 39
click at [1127, 156] on icon "button" at bounding box center [1125, 158] width 17 height 17
click at [1074, 205] on div "delete" at bounding box center [1084, 205] width 79 height 30
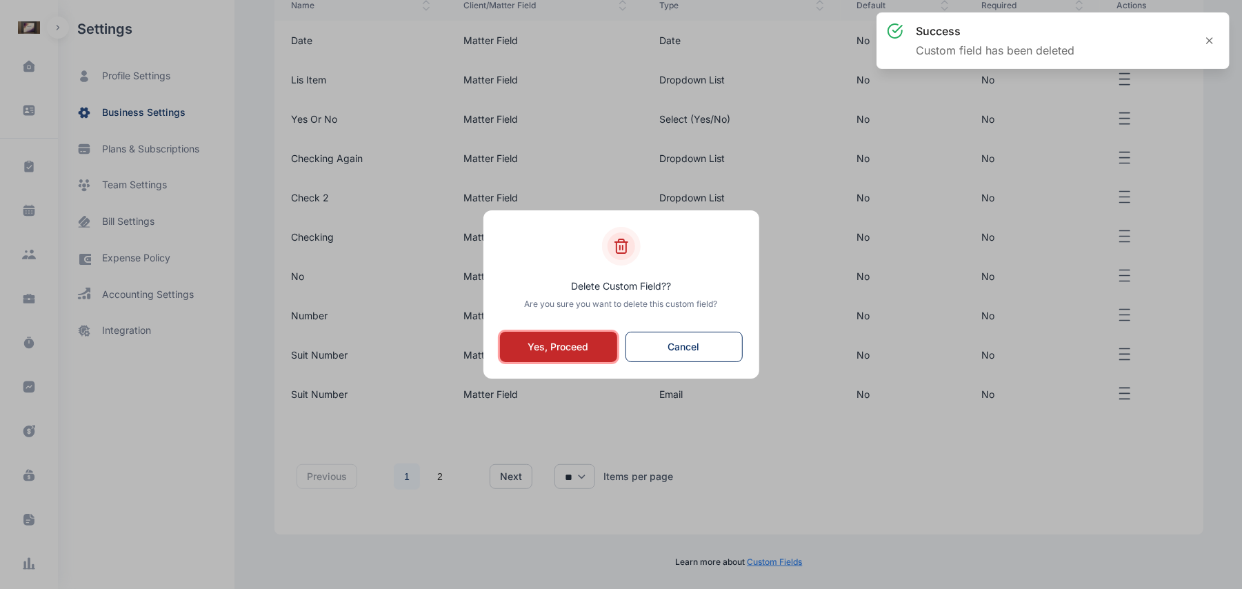
click at [603, 338] on button "Yes, Proceed" at bounding box center [558, 347] width 117 height 30
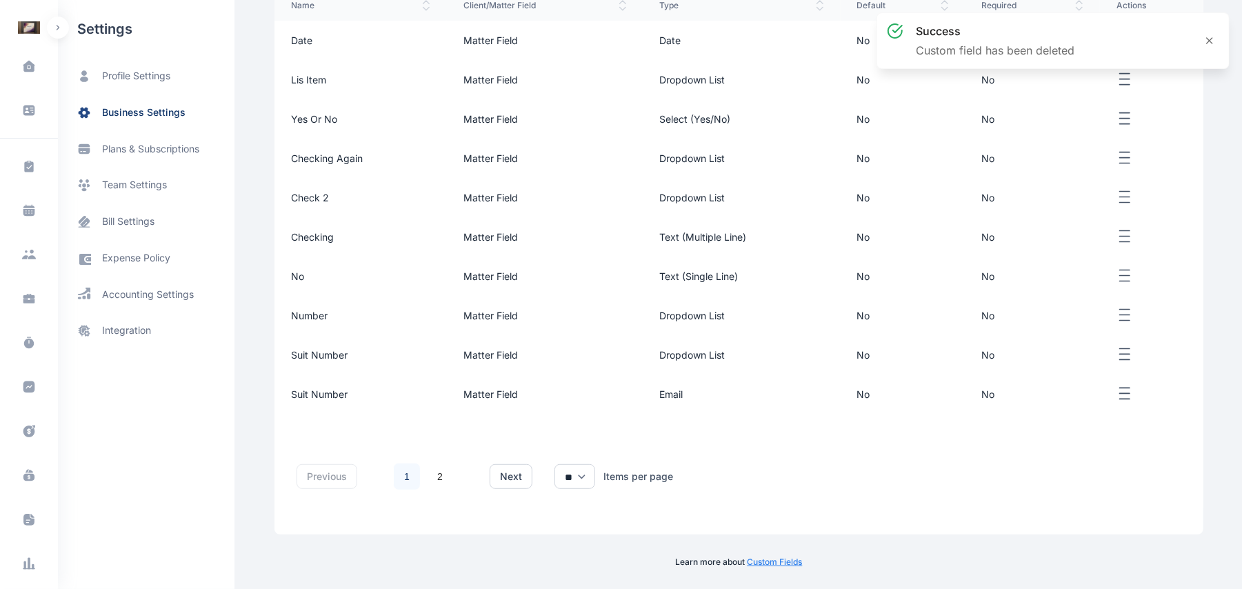
click at [1127, 111] on icon "button" at bounding box center [1125, 118] width 17 height 17
click at [1088, 159] on span "delete" at bounding box center [1093, 166] width 29 height 14
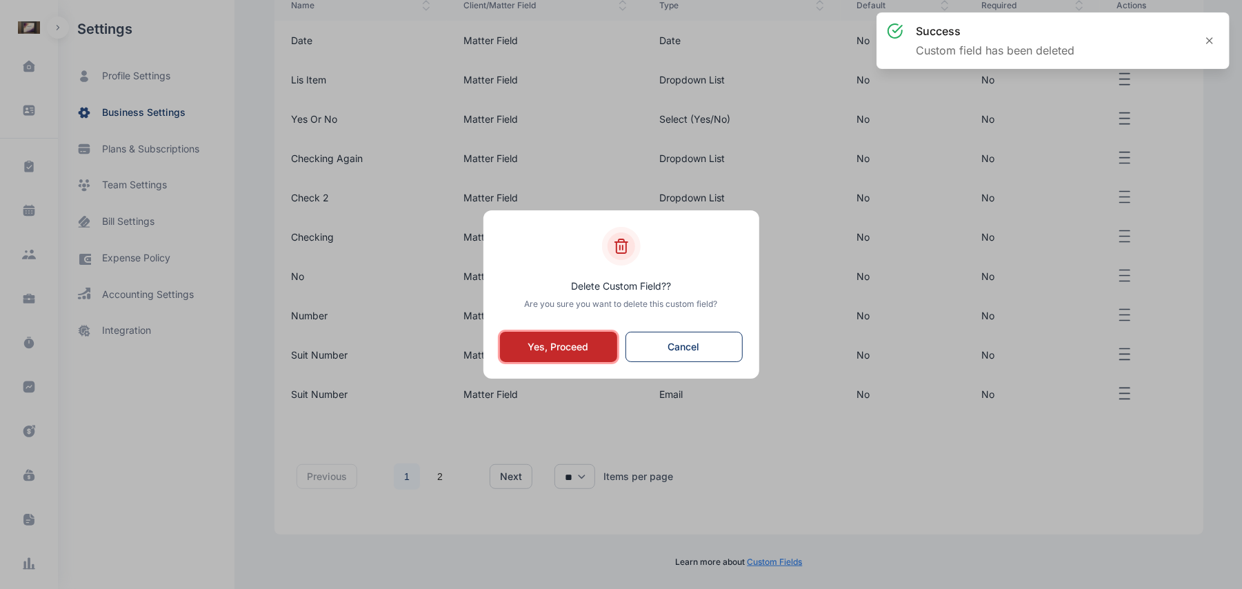
click at [580, 356] on button "Yes, Proceed" at bounding box center [558, 347] width 117 height 30
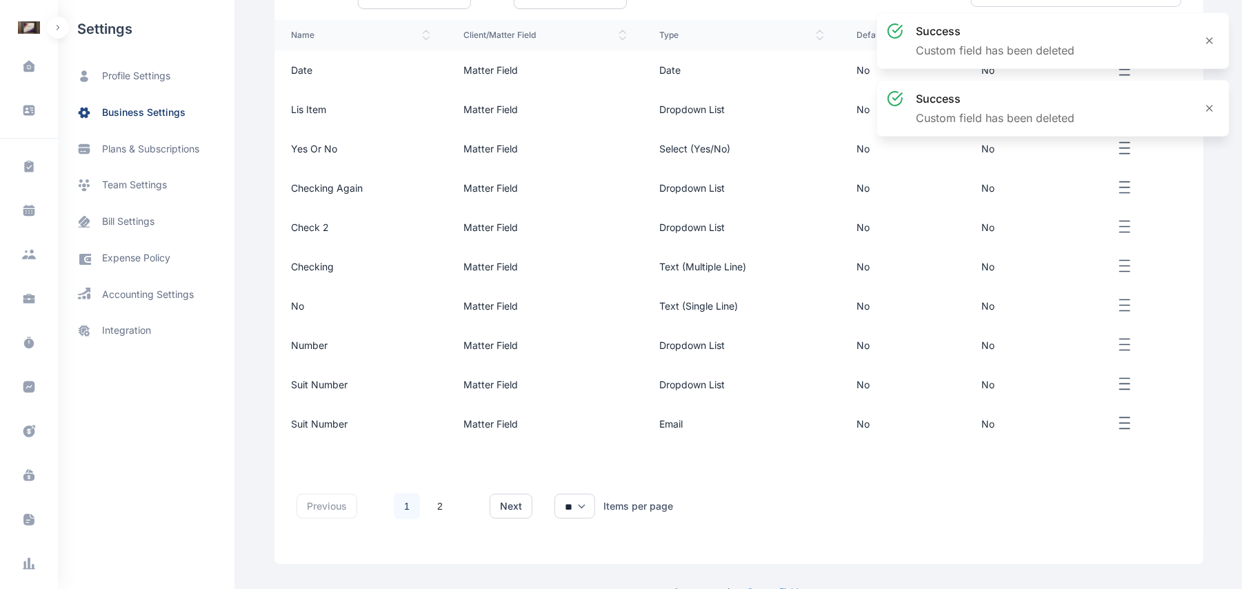
scroll to position [227, 0]
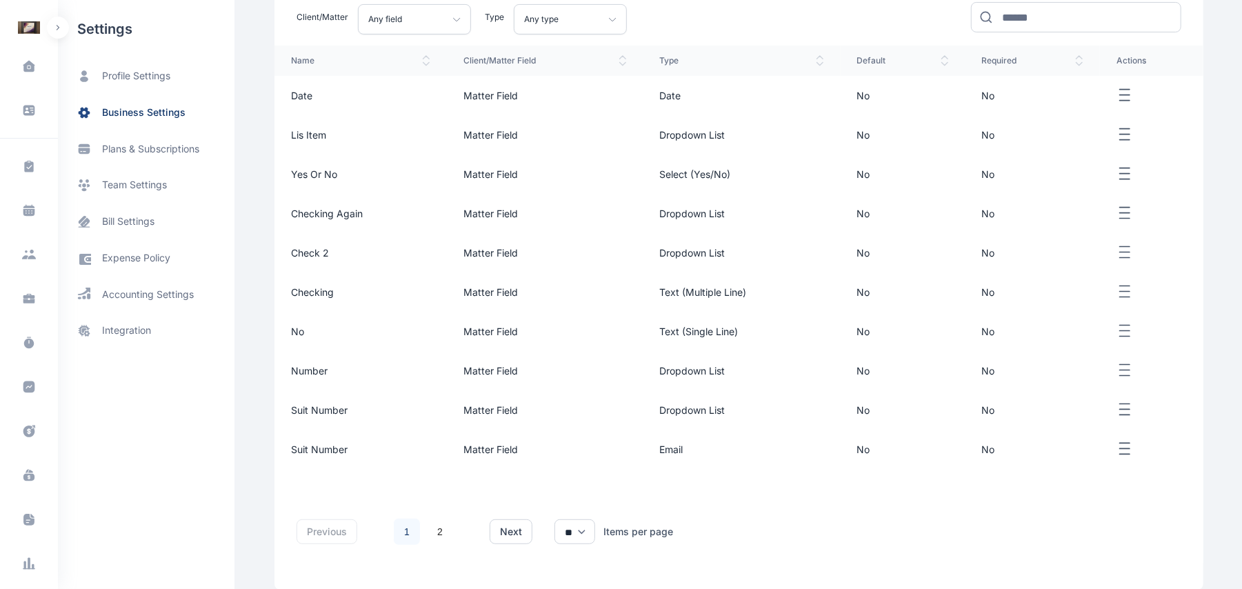
scroll to position [303, 0]
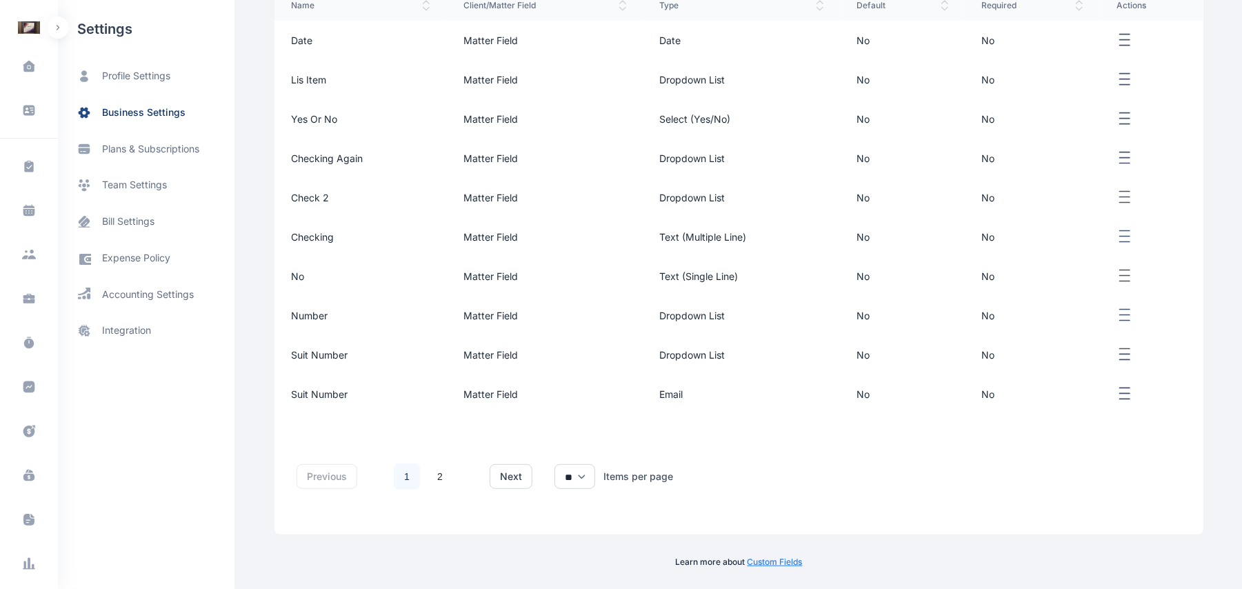
click at [1138, 230] on button "button" at bounding box center [1152, 236] width 70 height 17
click at [1099, 281] on span "delete" at bounding box center [1093, 284] width 29 height 14
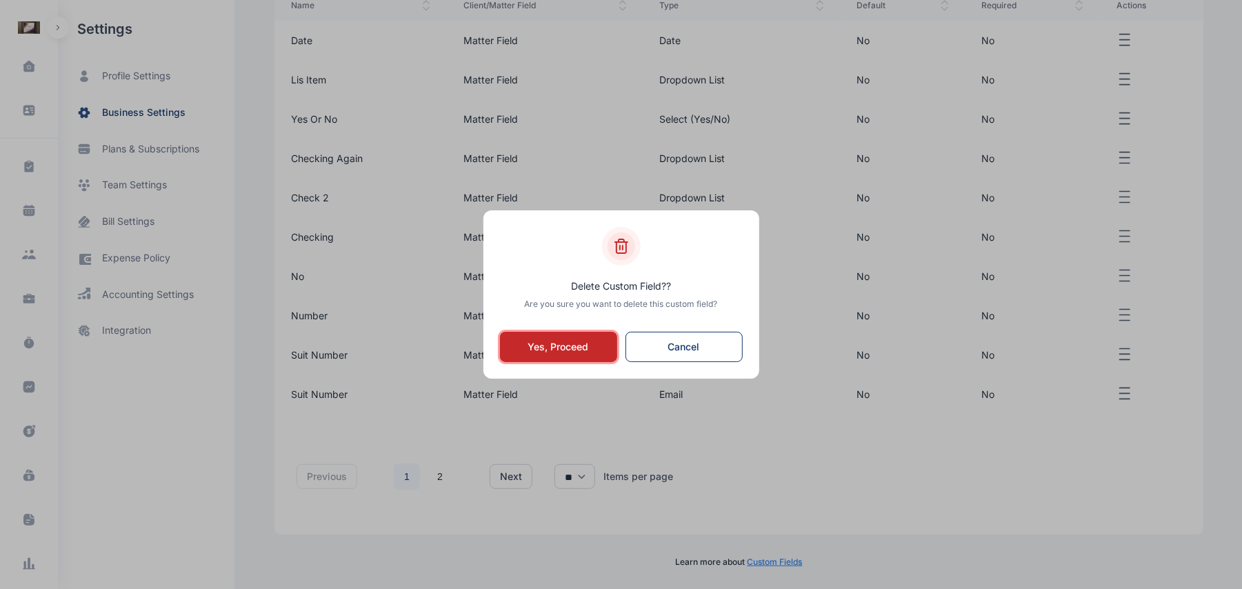
click at [538, 348] on button "Yes, Proceed" at bounding box center [558, 347] width 117 height 30
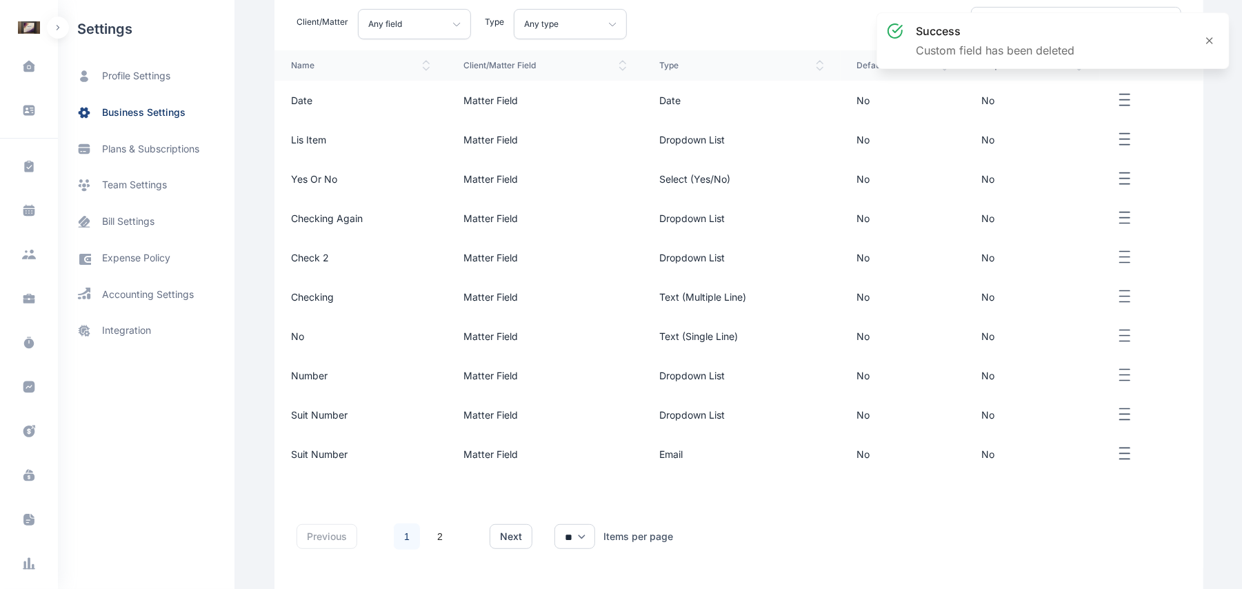
scroll to position [246, 0]
click at [1123, 250] on line "button" at bounding box center [1125, 250] width 10 height 0
click at [1099, 291] on div "delete" at bounding box center [1084, 302] width 79 height 30
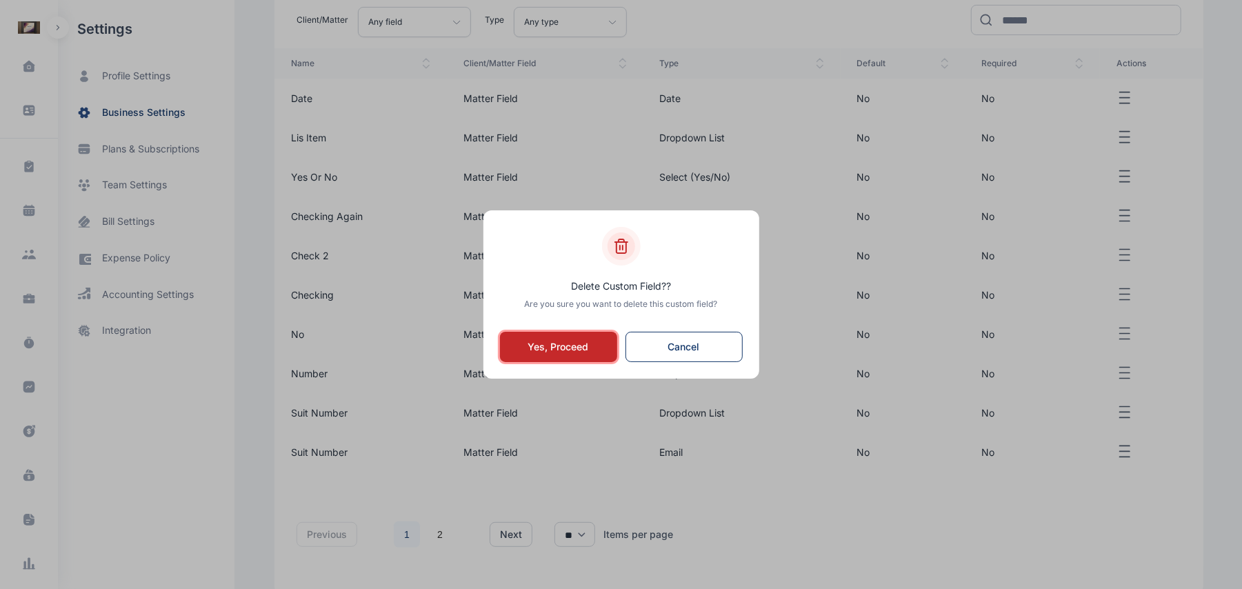
click at [594, 343] on button "Yes, Proceed" at bounding box center [558, 347] width 117 height 30
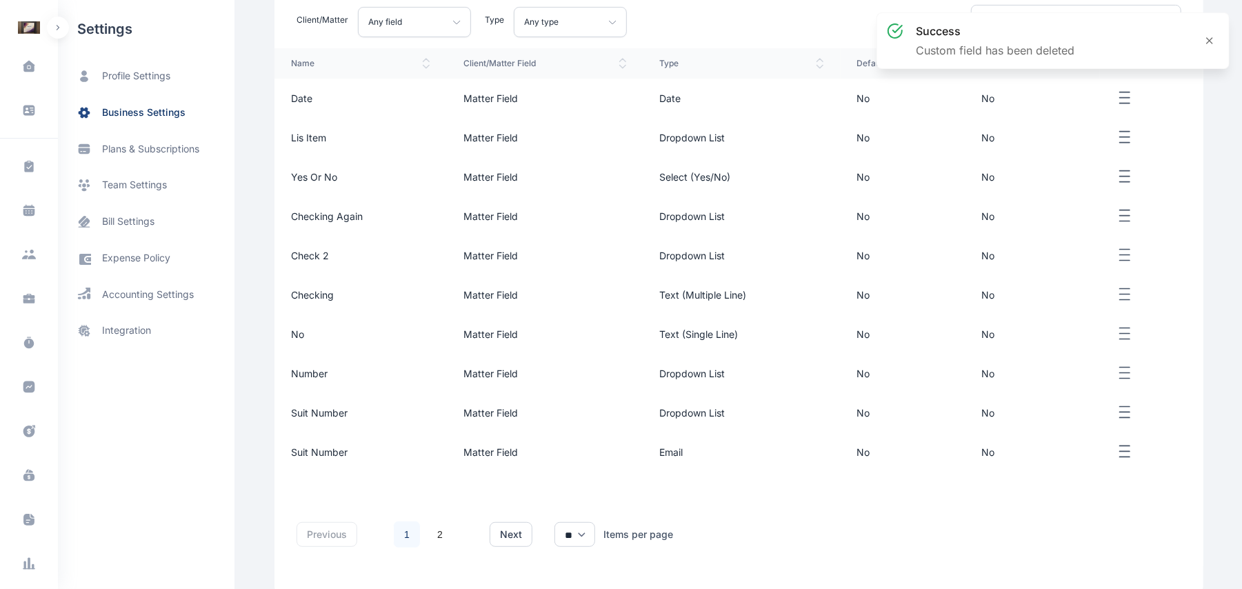
click at [1121, 375] on icon "button" at bounding box center [1125, 373] width 17 height 17
click at [1082, 422] on span "delete" at bounding box center [1093, 420] width 29 height 14
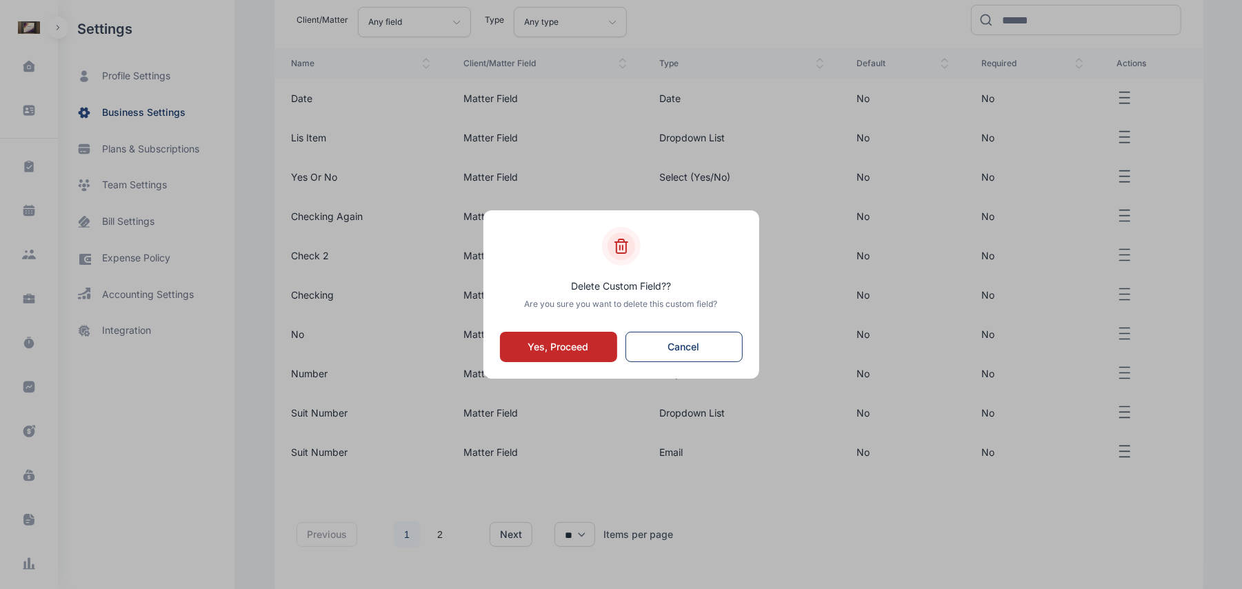
click at [613, 354] on button "Yes, Proceed" at bounding box center [558, 347] width 117 height 30
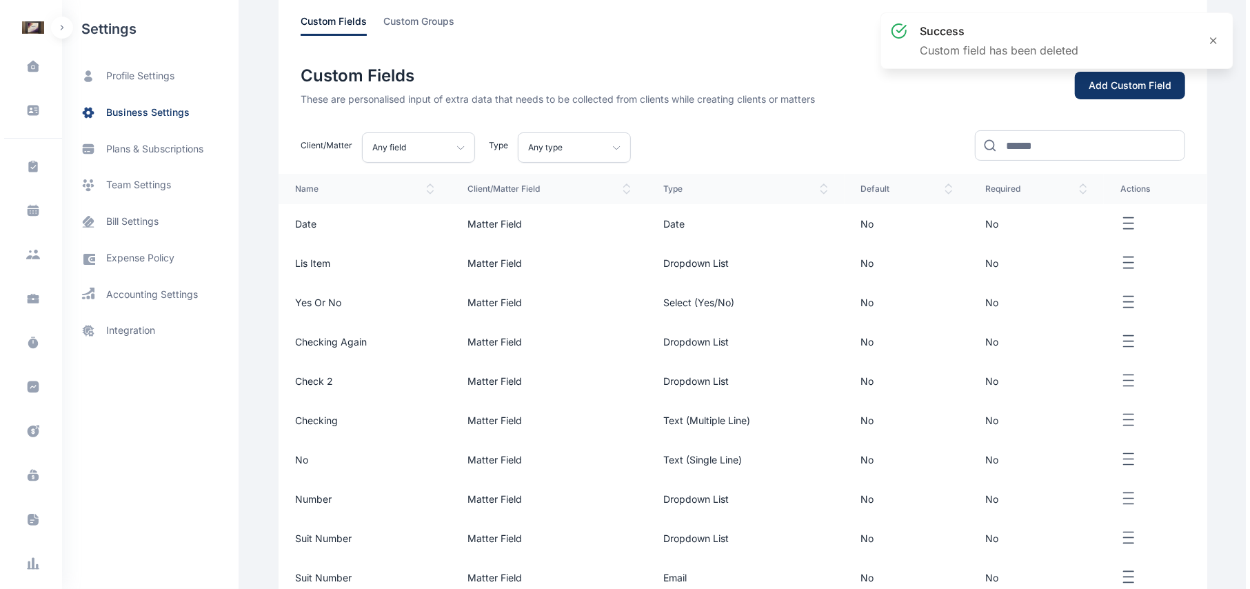
scroll to position [61, 0]
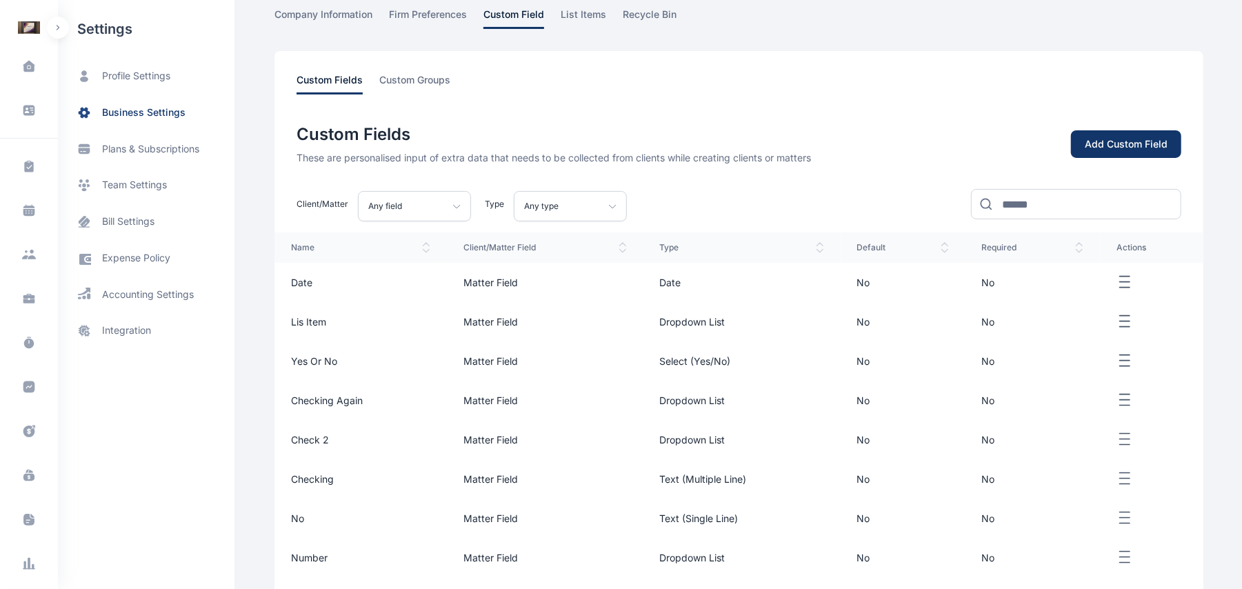
click at [1124, 137] on div "Add Custom Field" at bounding box center [1126, 144] width 83 height 14
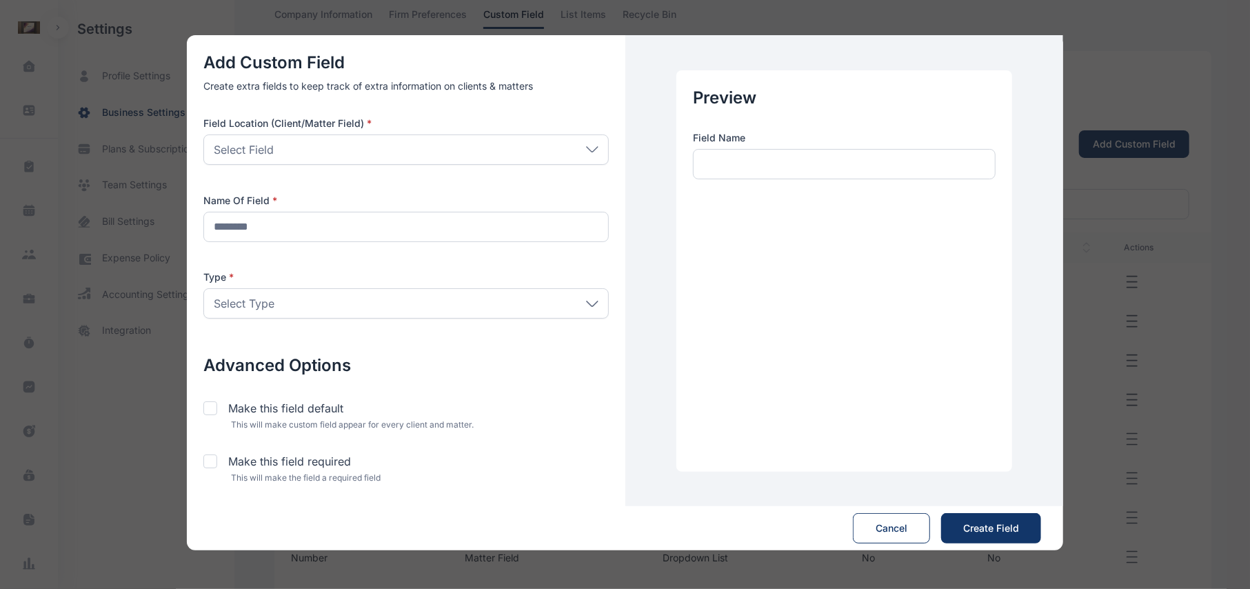
click at [806, 186] on div "Preview Field Name" at bounding box center [845, 270] width 336 height 401
click at [466, 293] on div "Select Type" at bounding box center [406, 303] width 406 height 30
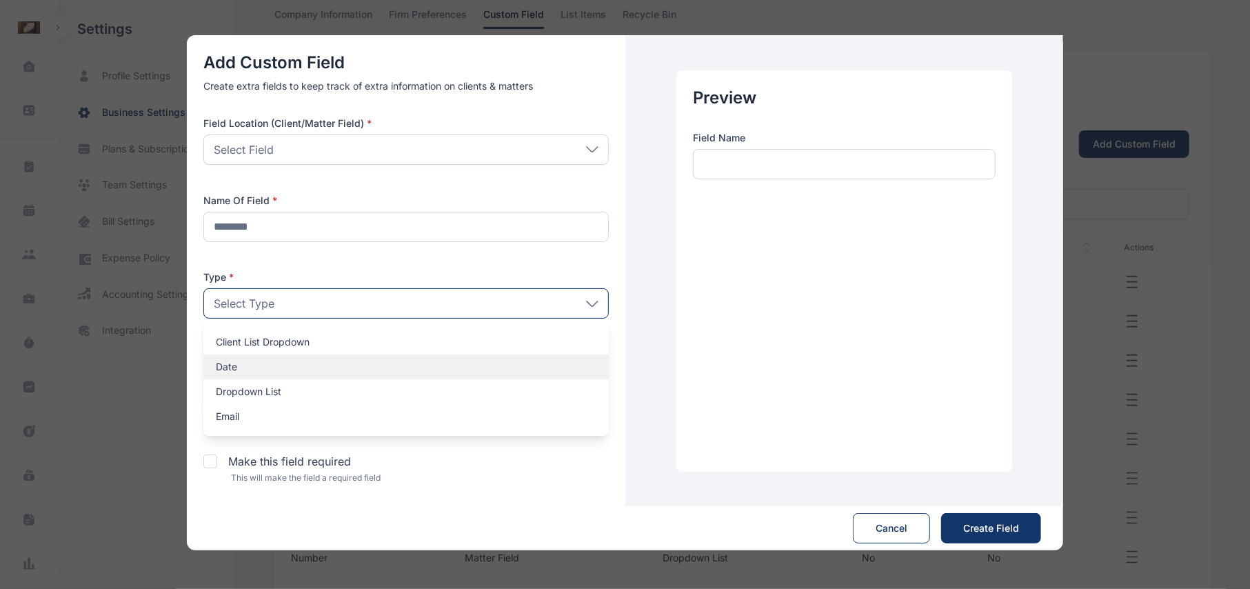
click at [408, 354] on div "Date" at bounding box center [406, 366] width 406 height 25
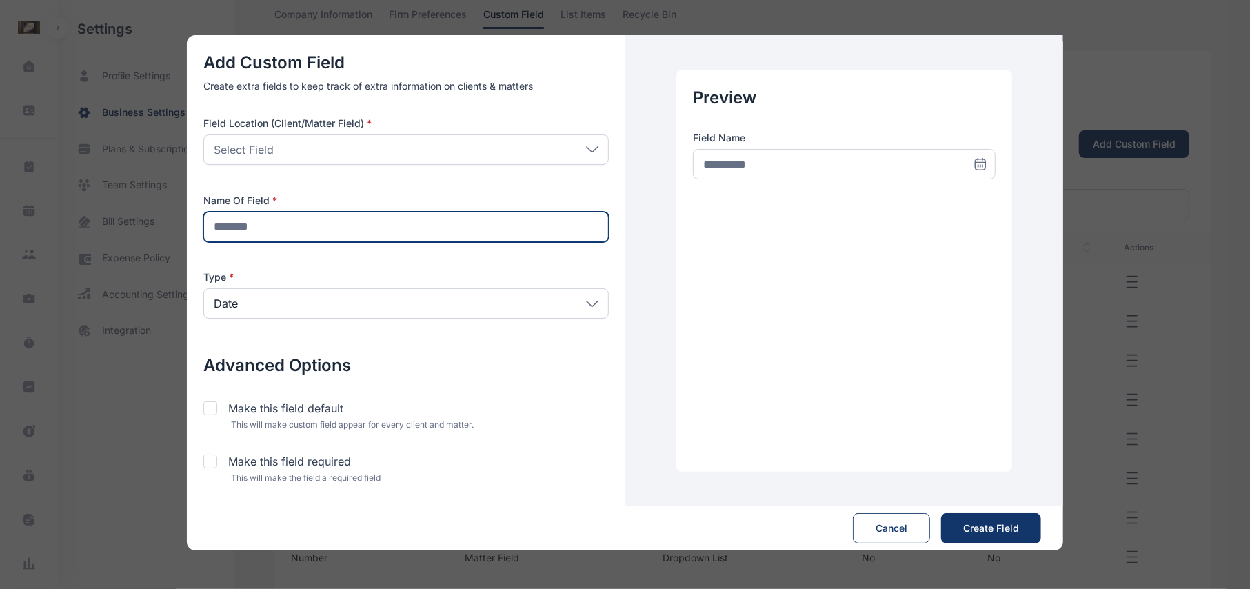
click at [408, 235] on input "text" at bounding box center [406, 227] width 406 height 30
type input "****"
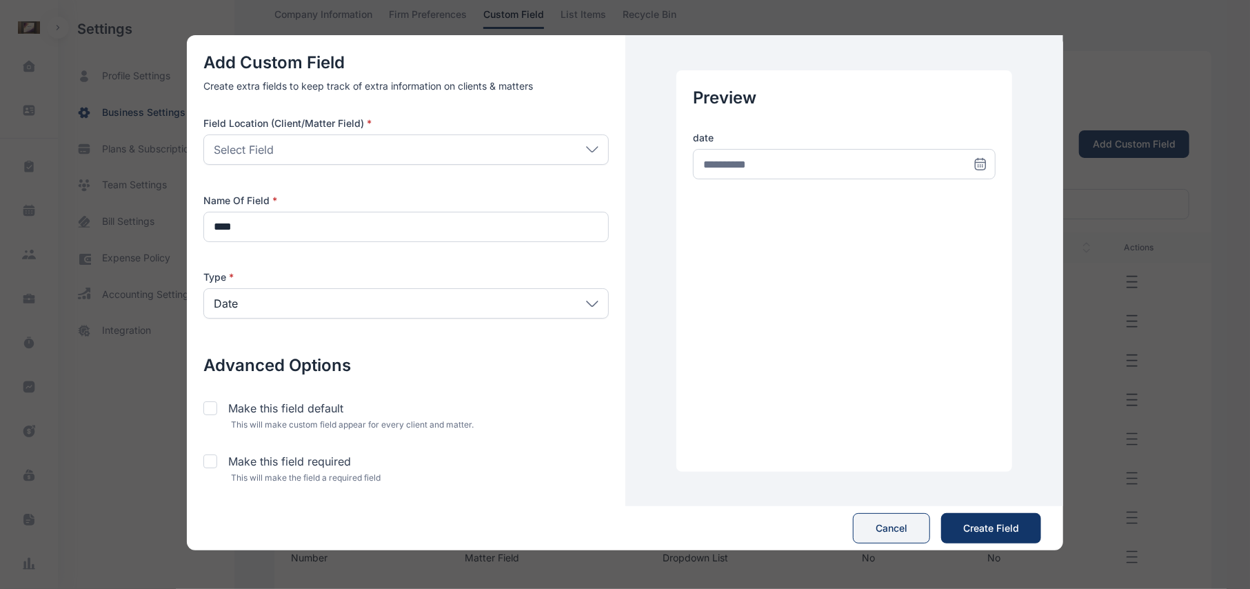
click at [919, 522] on button "Cancel" at bounding box center [891, 528] width 77 height 30
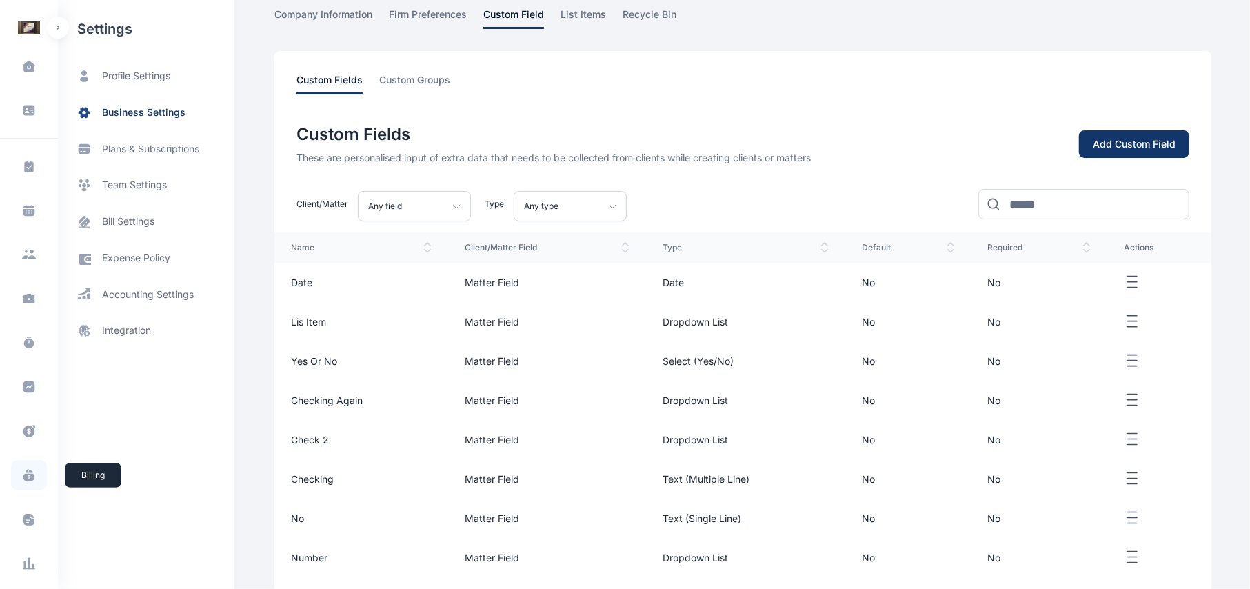
scroll to position [161, 0]
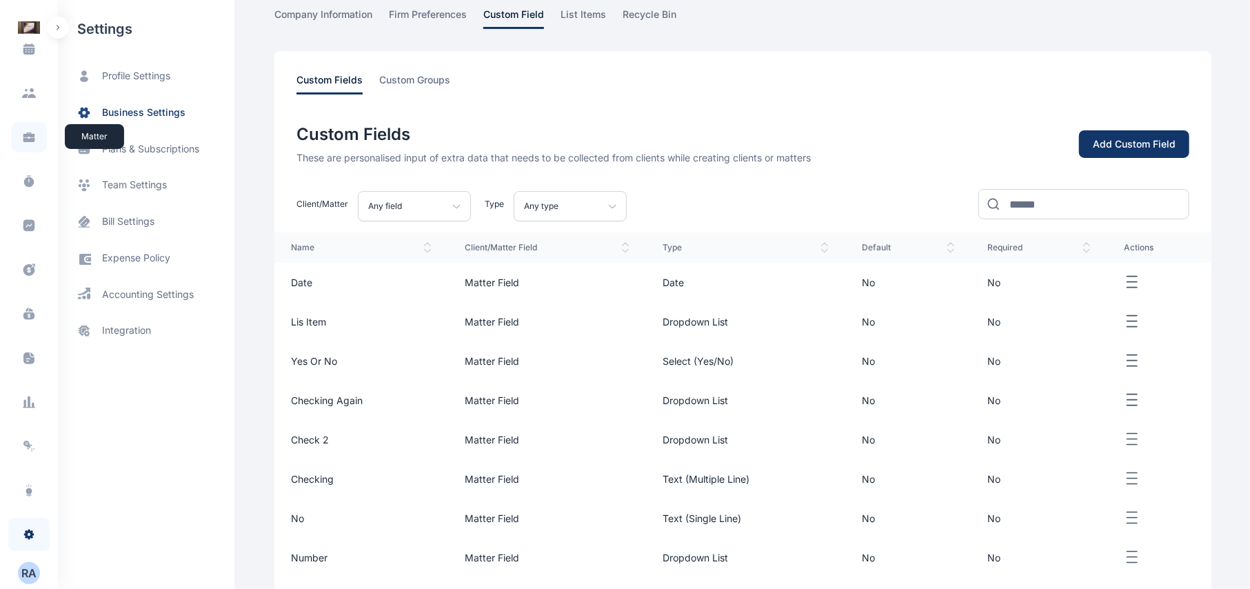
click at [17, 130] on span at bounding box center [29, 137] width 36 height 30
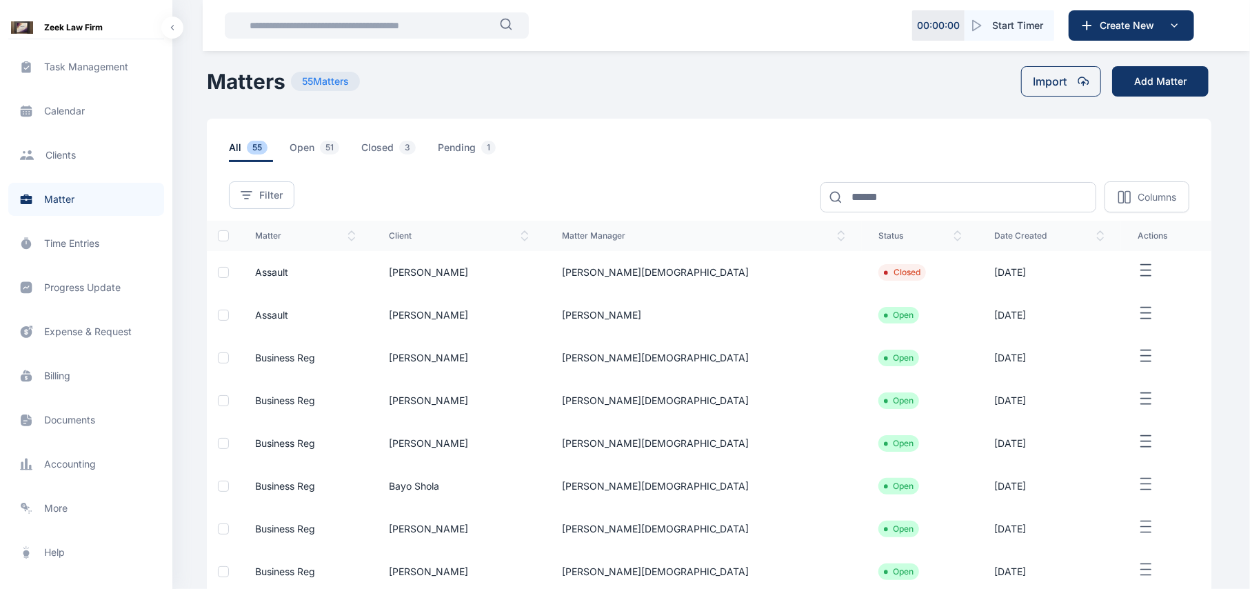
scroll to position [161, 0]
